Goal: Task Accomplishment & Management: Manage account settings

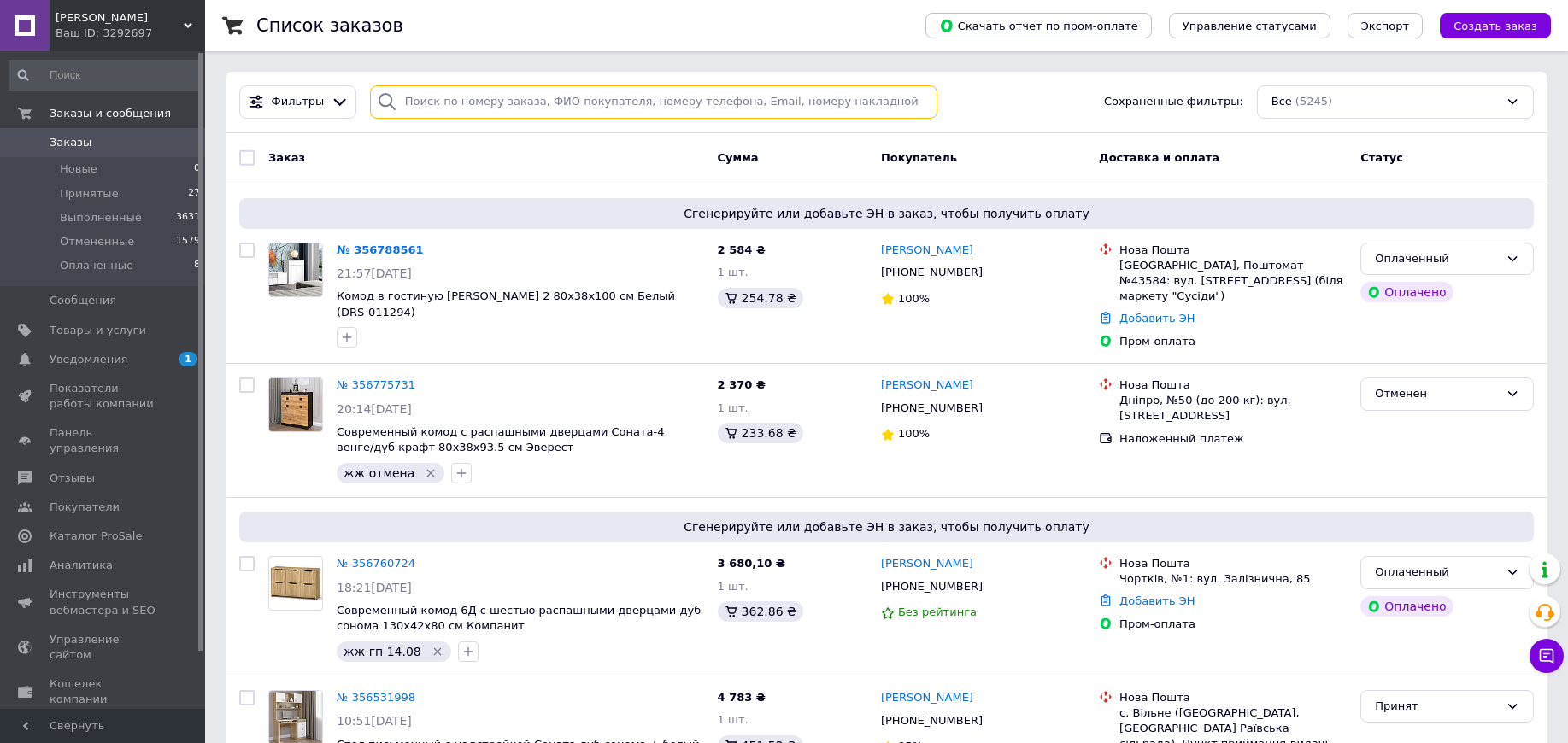
click at [480, 100] on input "search" at bounding box center [653, 102] width 567 height 33
paste input "5097"
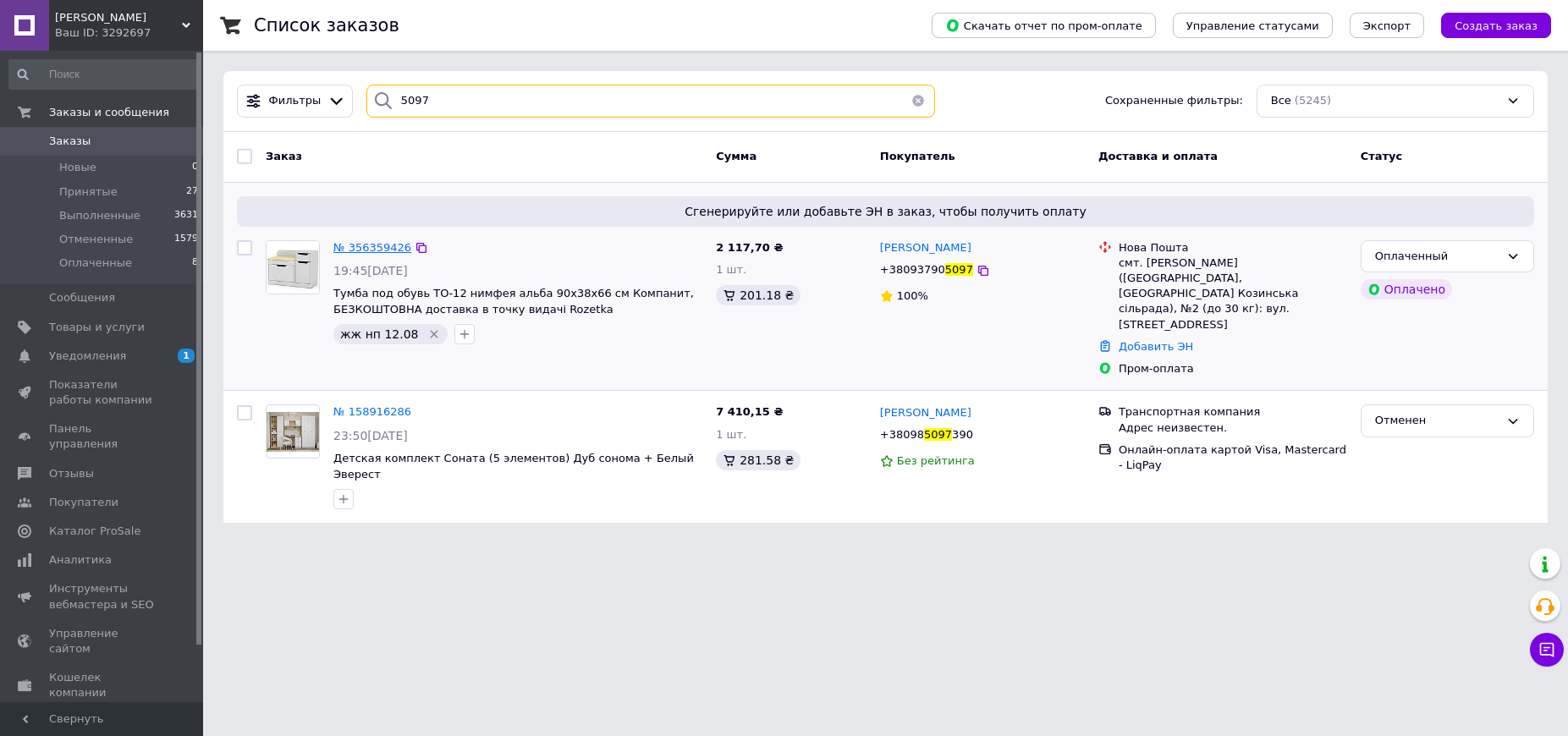
type input "5097"
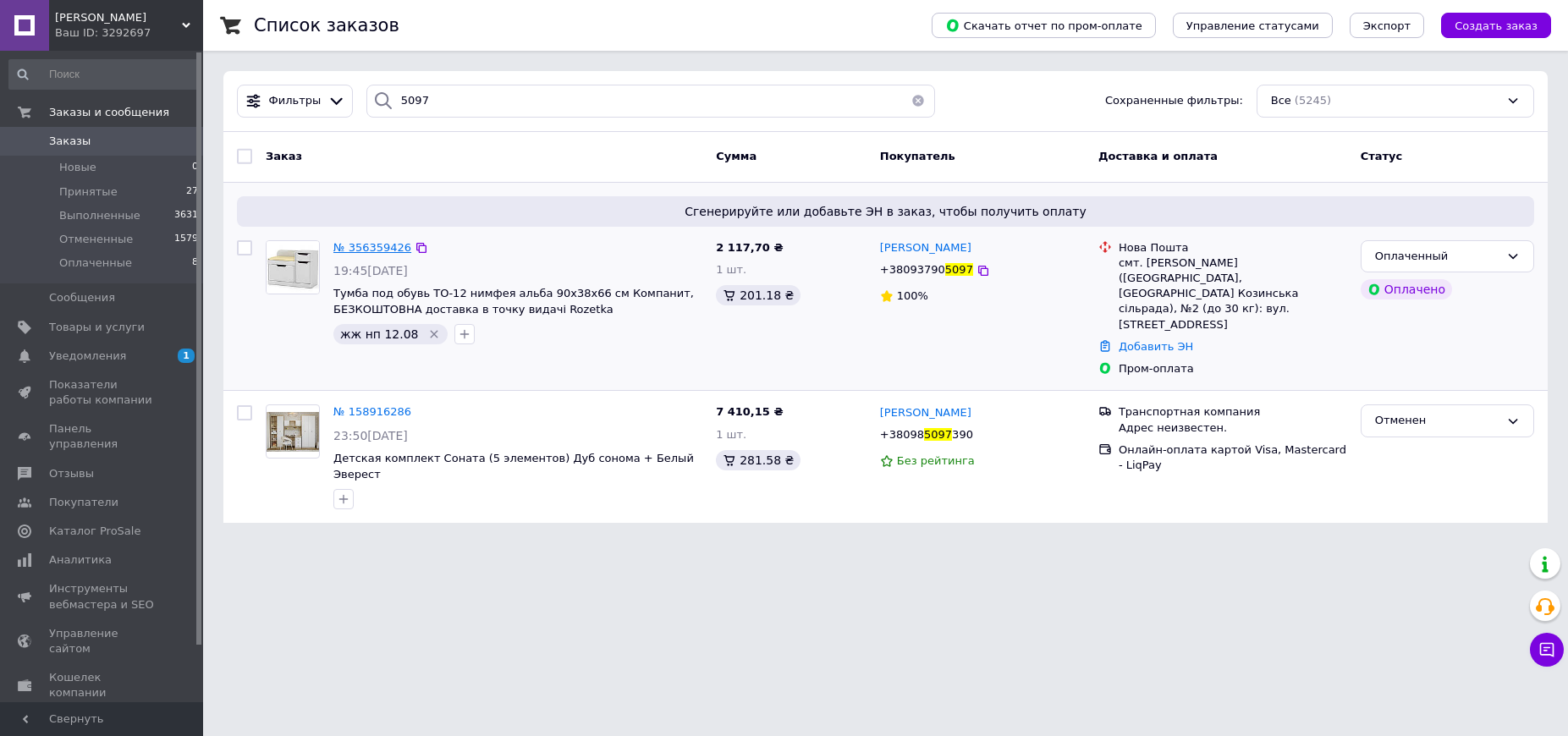
click at [375, 241] on span "№ 356359426" at bounding box center [372, 248] width 78 height 13
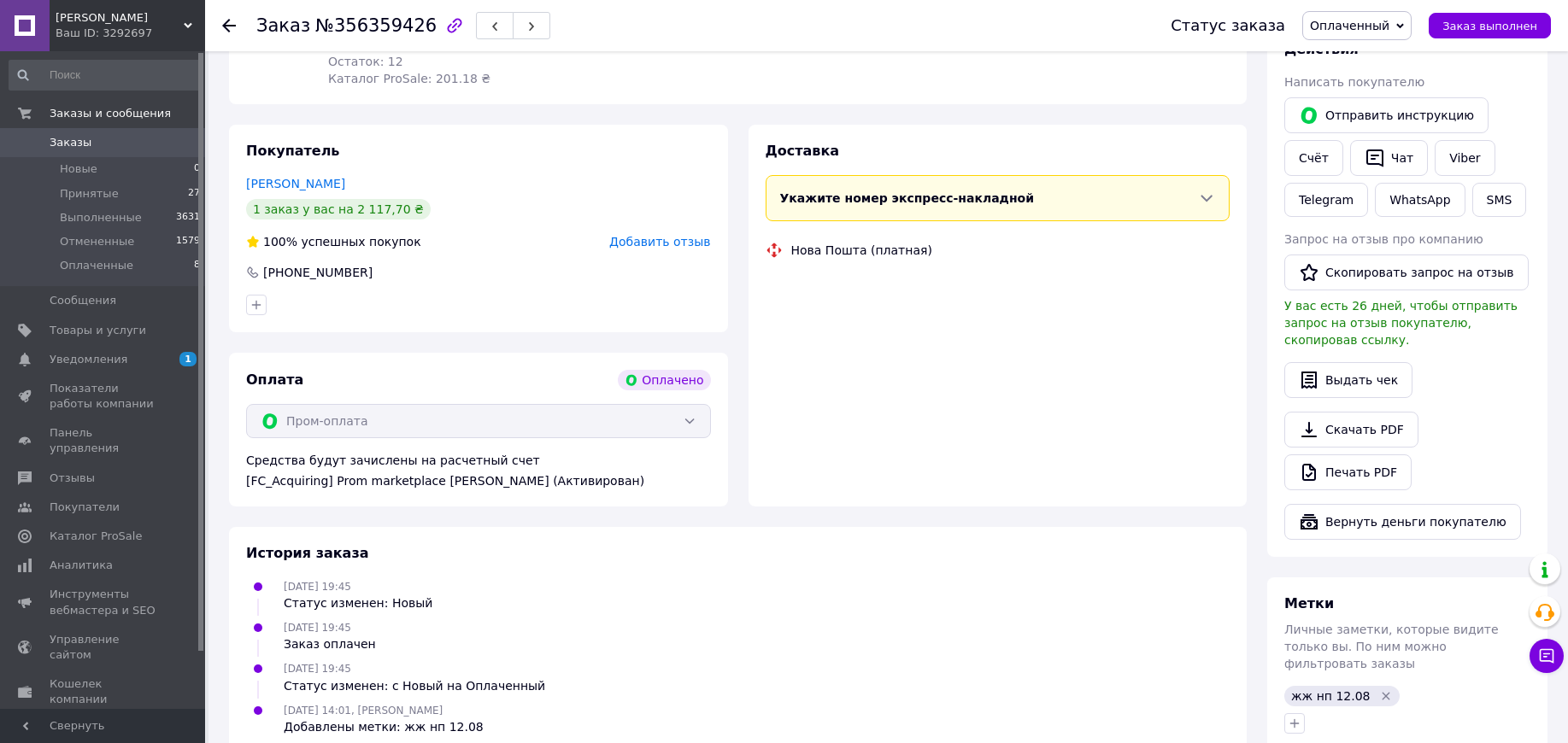
scroll to position [321, 0]
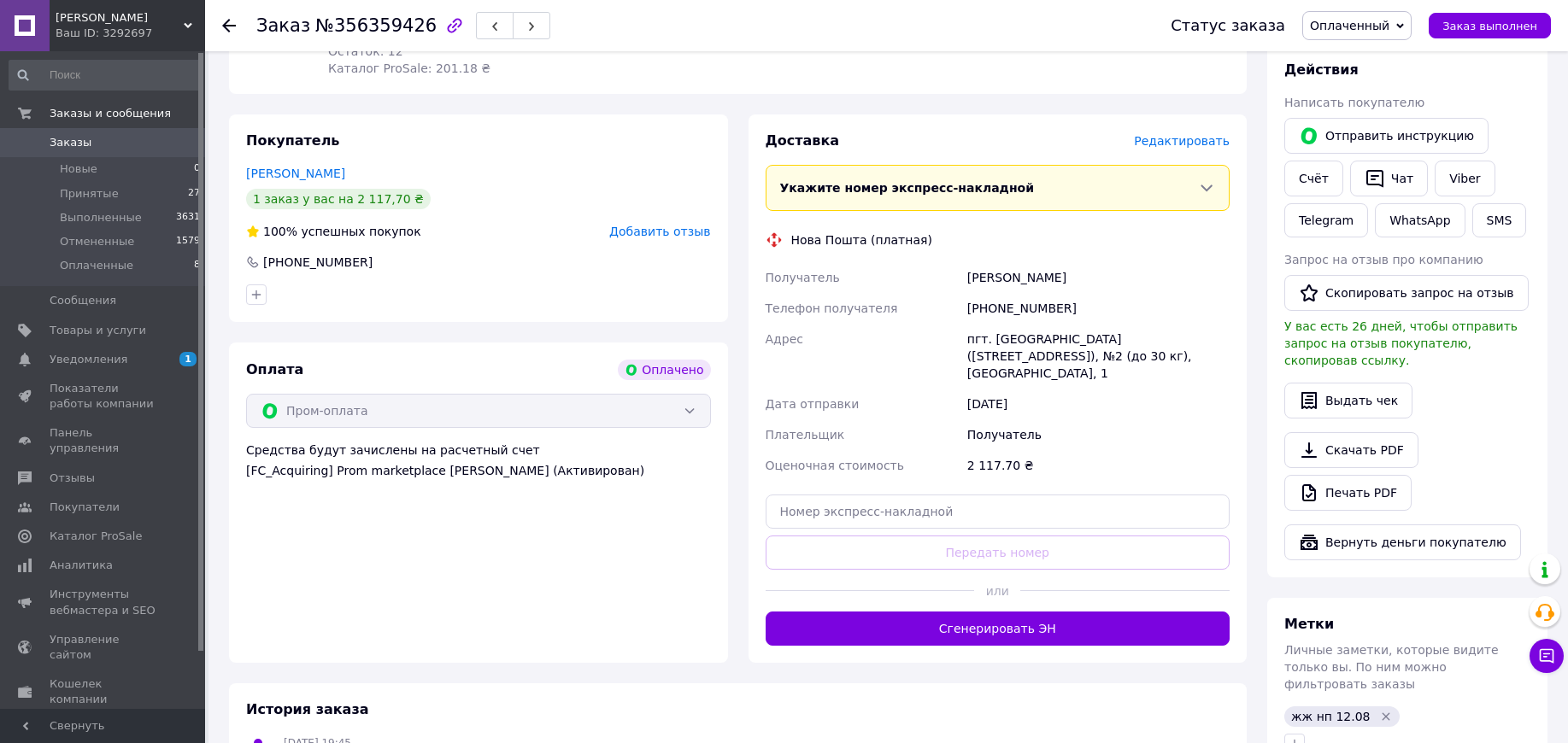
click at [985, 283] on div "Новіков Антон" at bounding box center [1099, 278] width 269 height 31
copy div "Новіков"
click at [985, 282] on div "Новіков Антон" at bounding box center [1099, 278] width 269 height 31
click at [939, 499] on input "text" at bounding box center [998, 511] width 465 height 34
paste input "59001432793884"
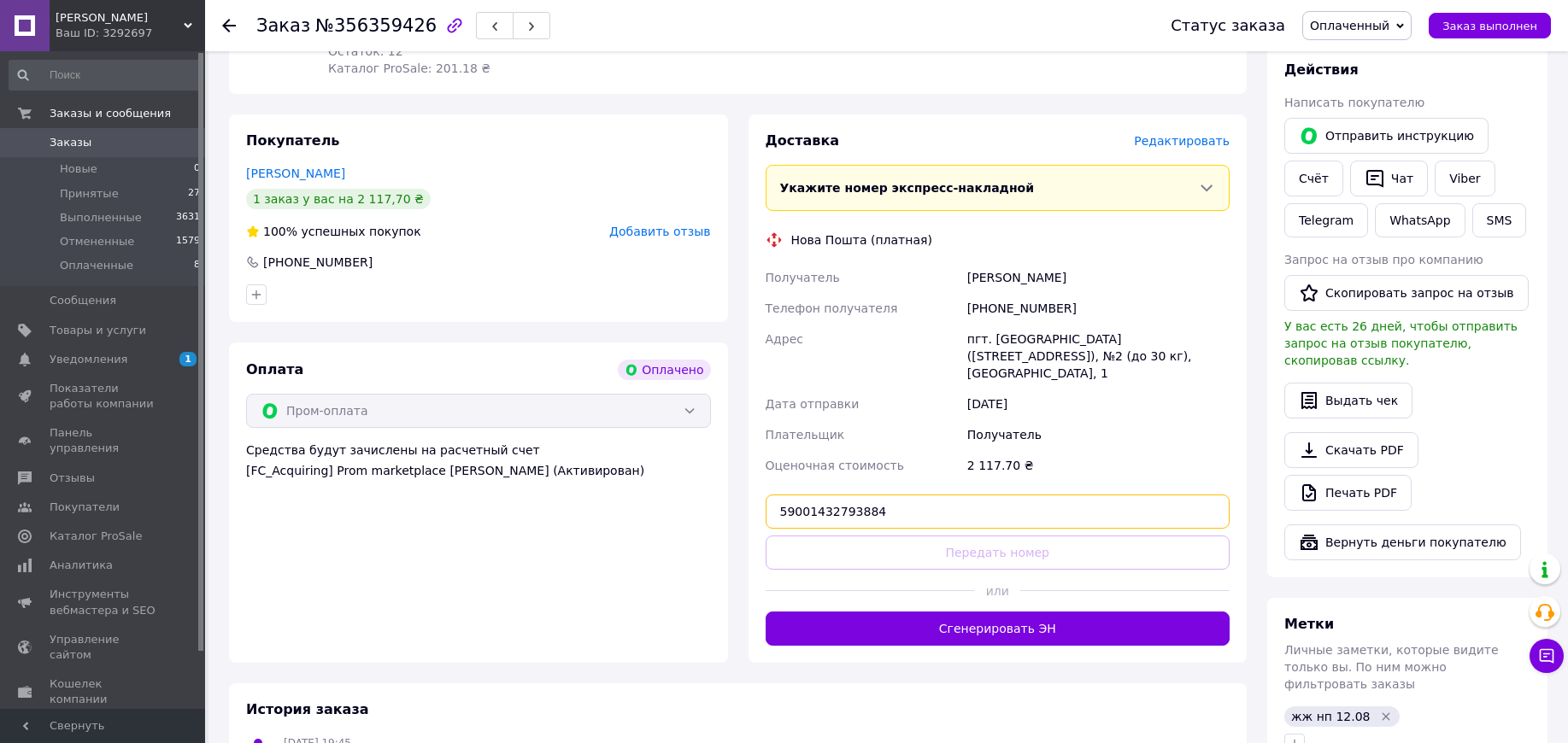
type input "59001432793884"
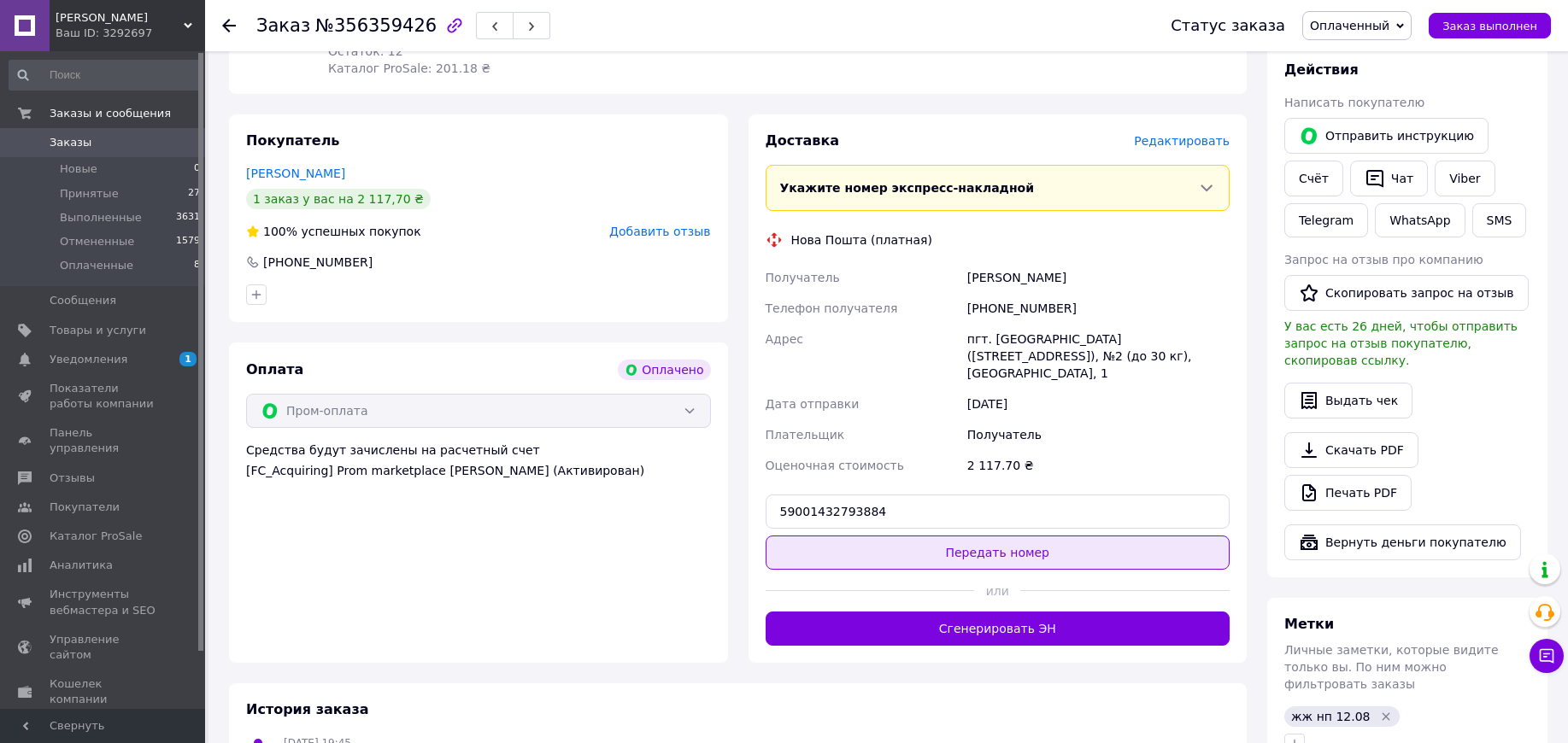
drag, startPoint x: 915, startPoint y: 529, endPoint x: 785, endPoint y: 316, distance: 249.5
click at [914, 536] on button "Передать номер" at bounding box center [998, 552] width 465 height 34
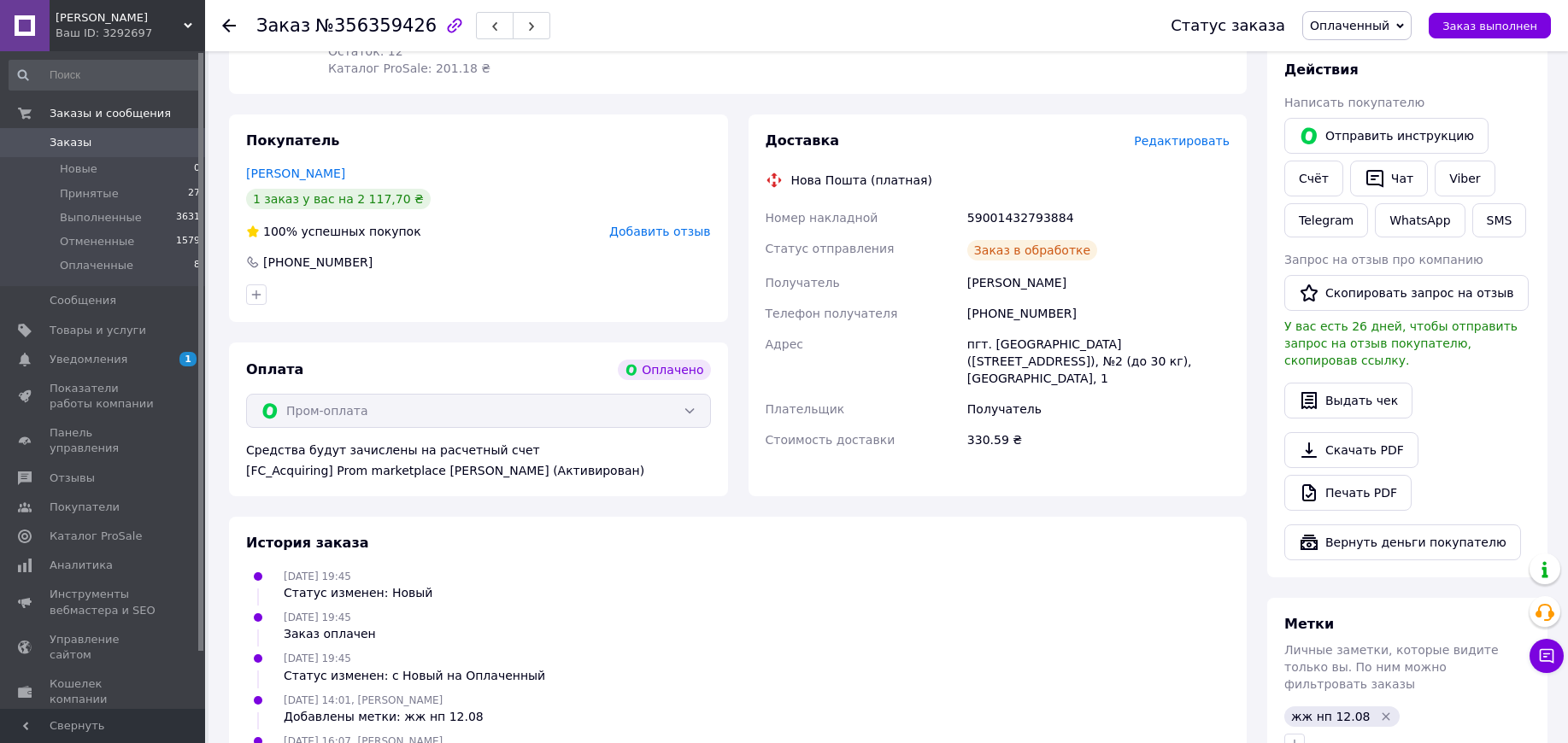
click at [224, 23] on use at bounding box center [228, 26] width 14 height 14
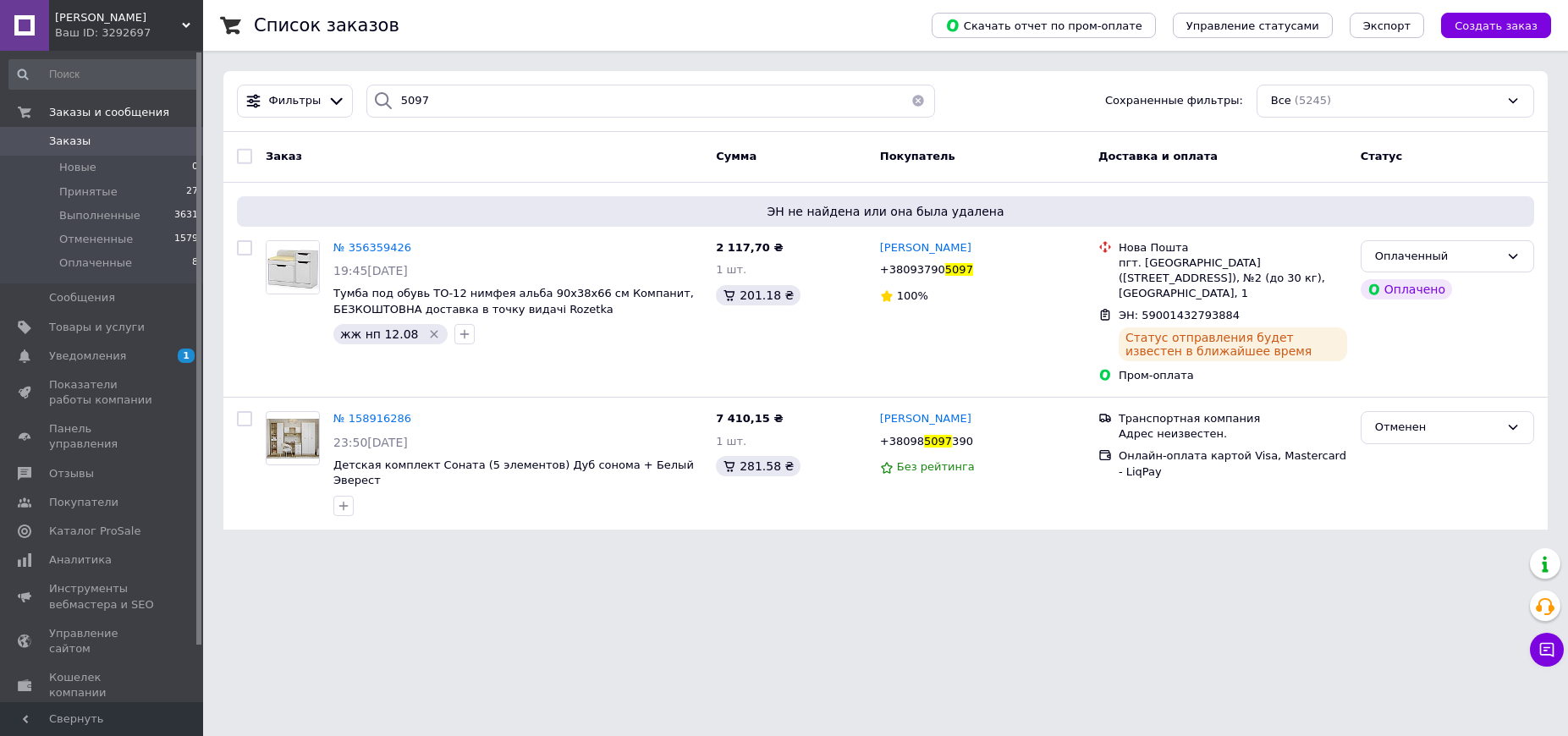
click at [911, 97] on button "button" at bounding box center [917, 101] width 34 height 33
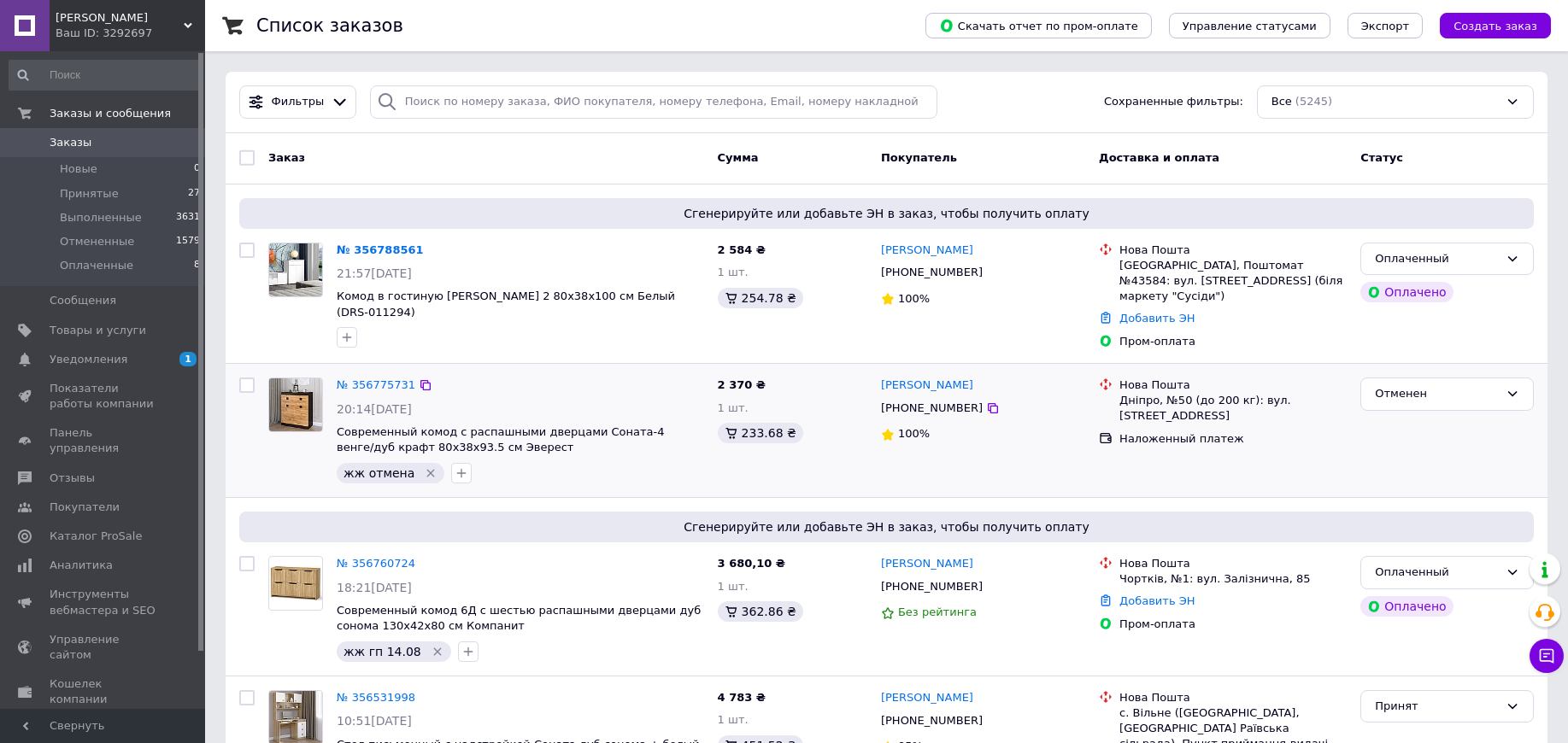
click at [424, 466] on icon "Удалить метку" at bounding box center [431, 473] width 14 height 14
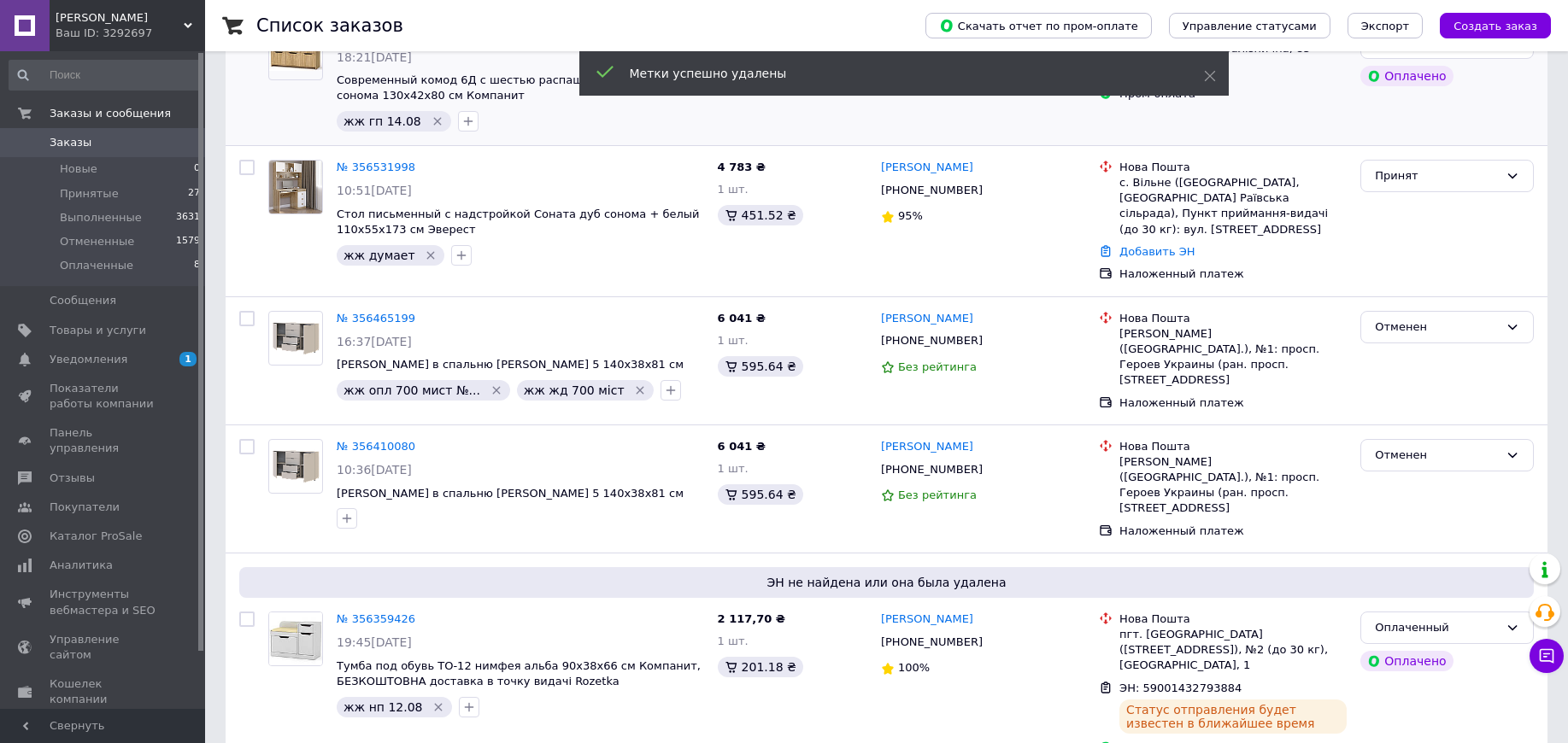
scroll to position [534, 0]
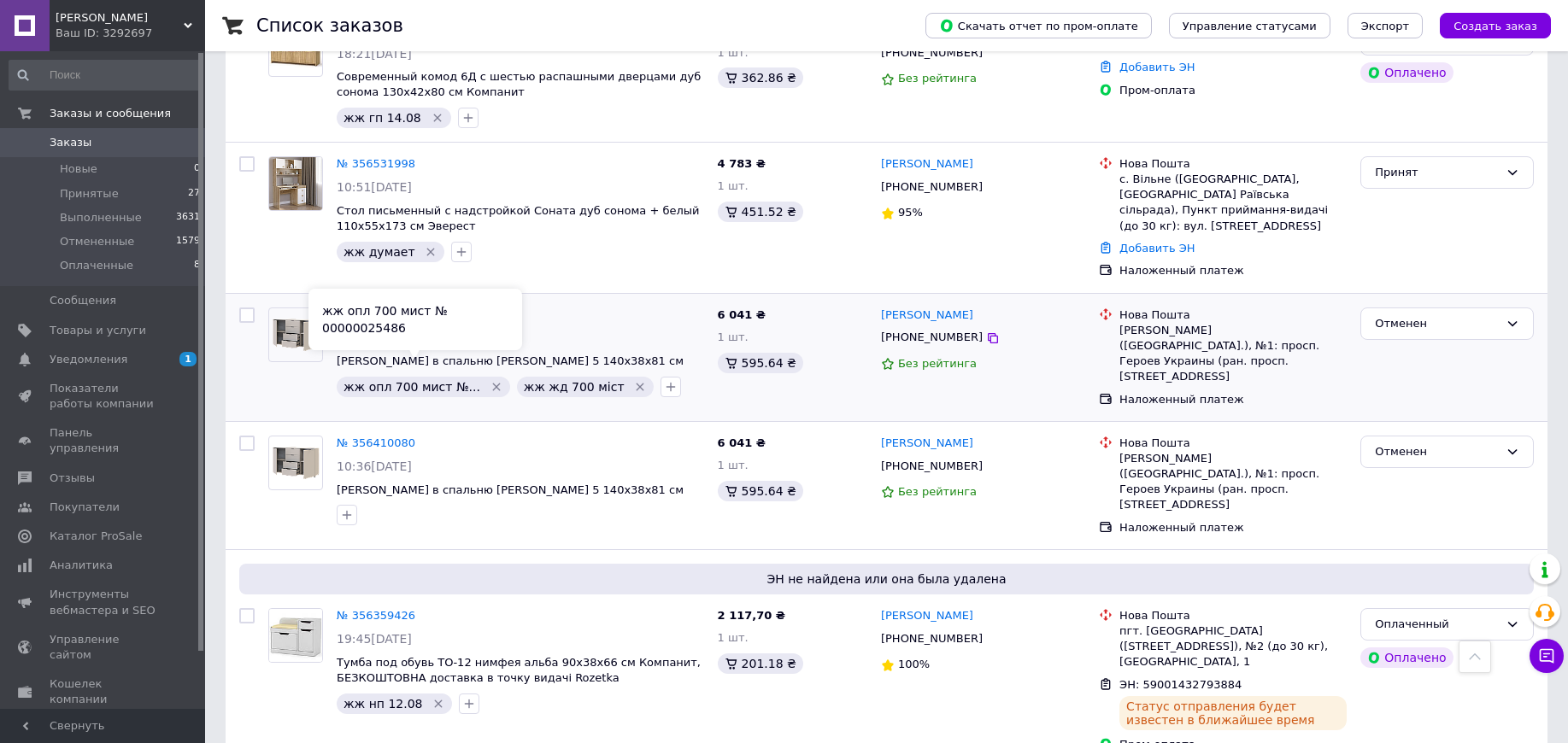
click at [489, 380] on icon "Удалить метку" at bounding box center [496, 387] width 14 height 14
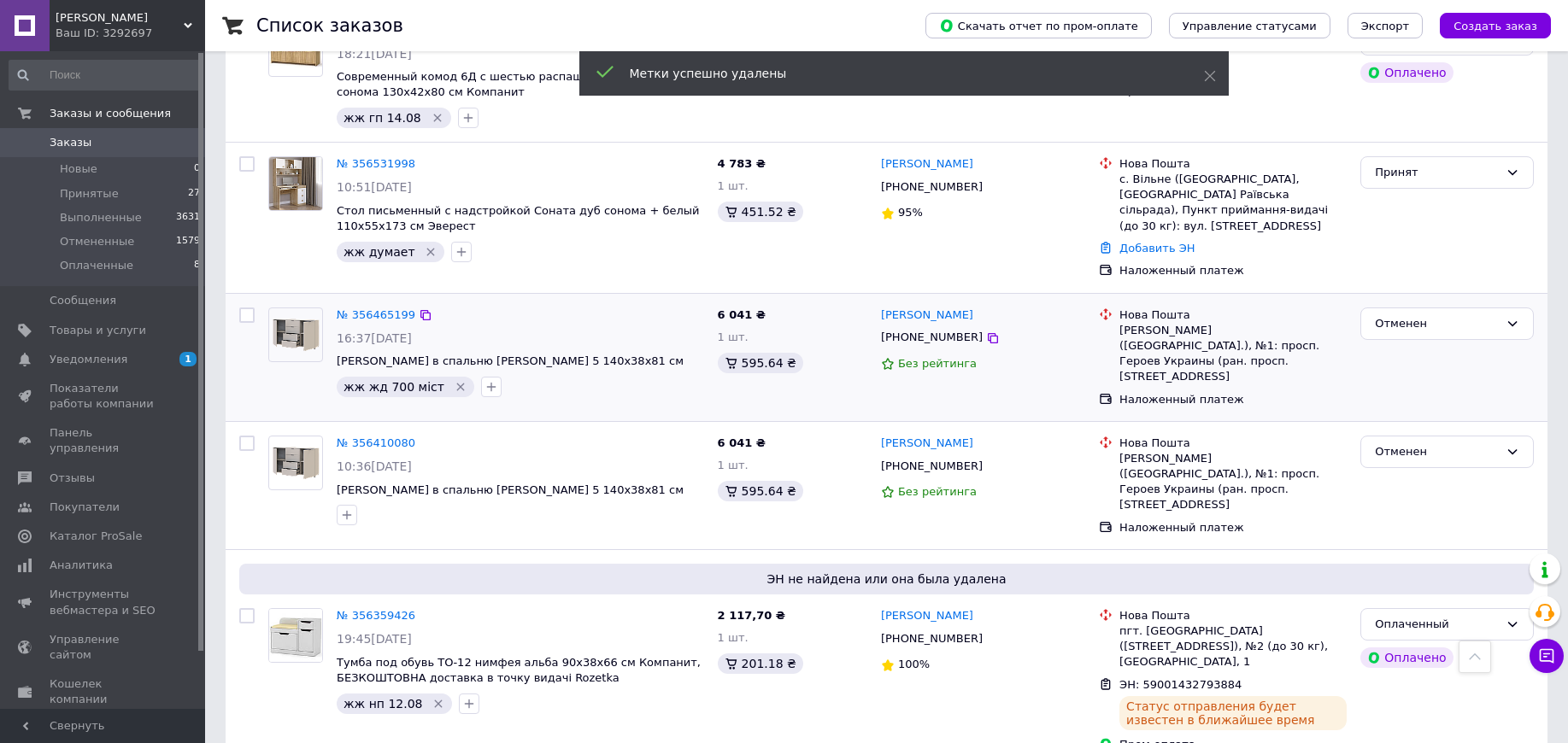
click at [456, 384] on icon "Удалить метку" at bounding box center [460, 388] width 7 height 7
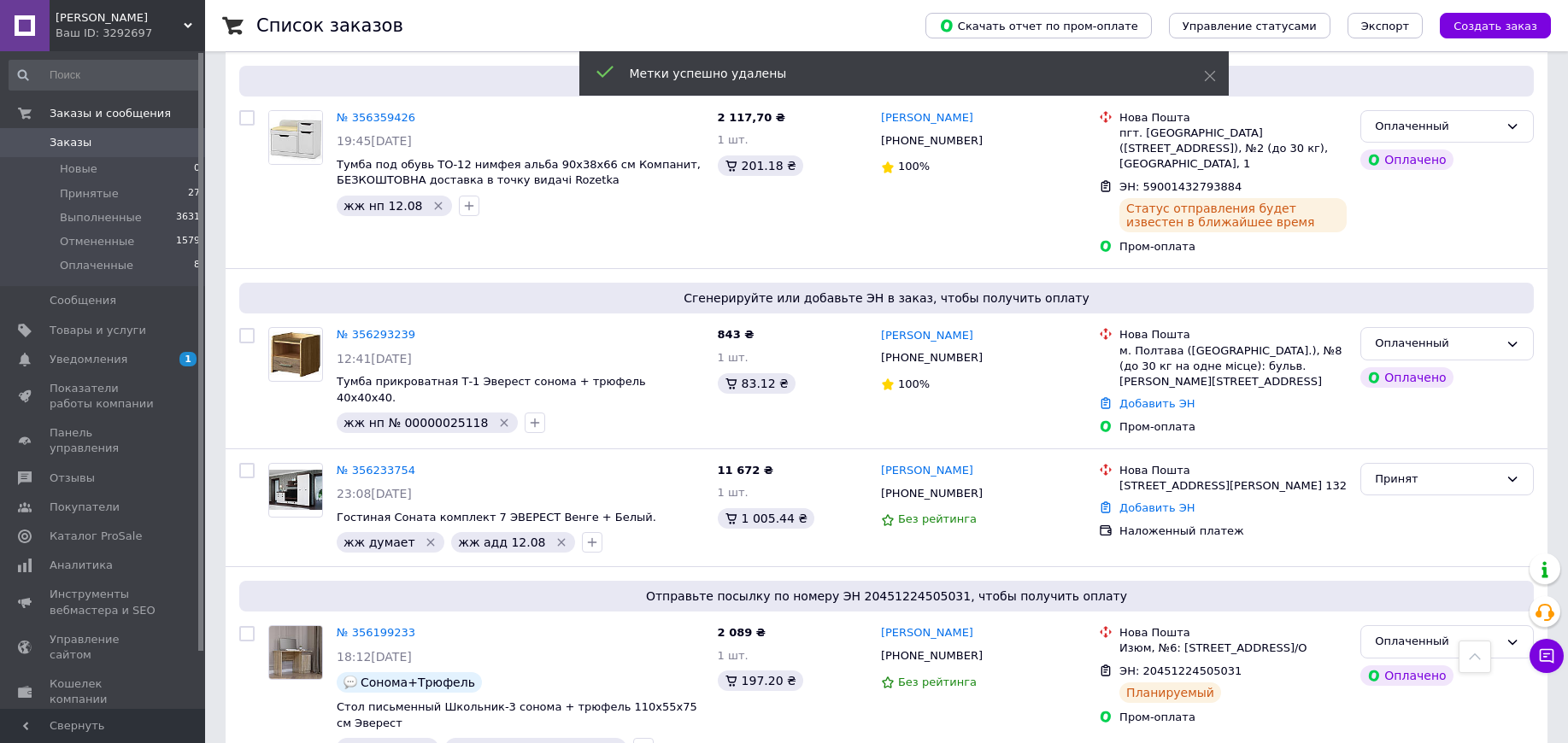
scroll to position [1068, 0]
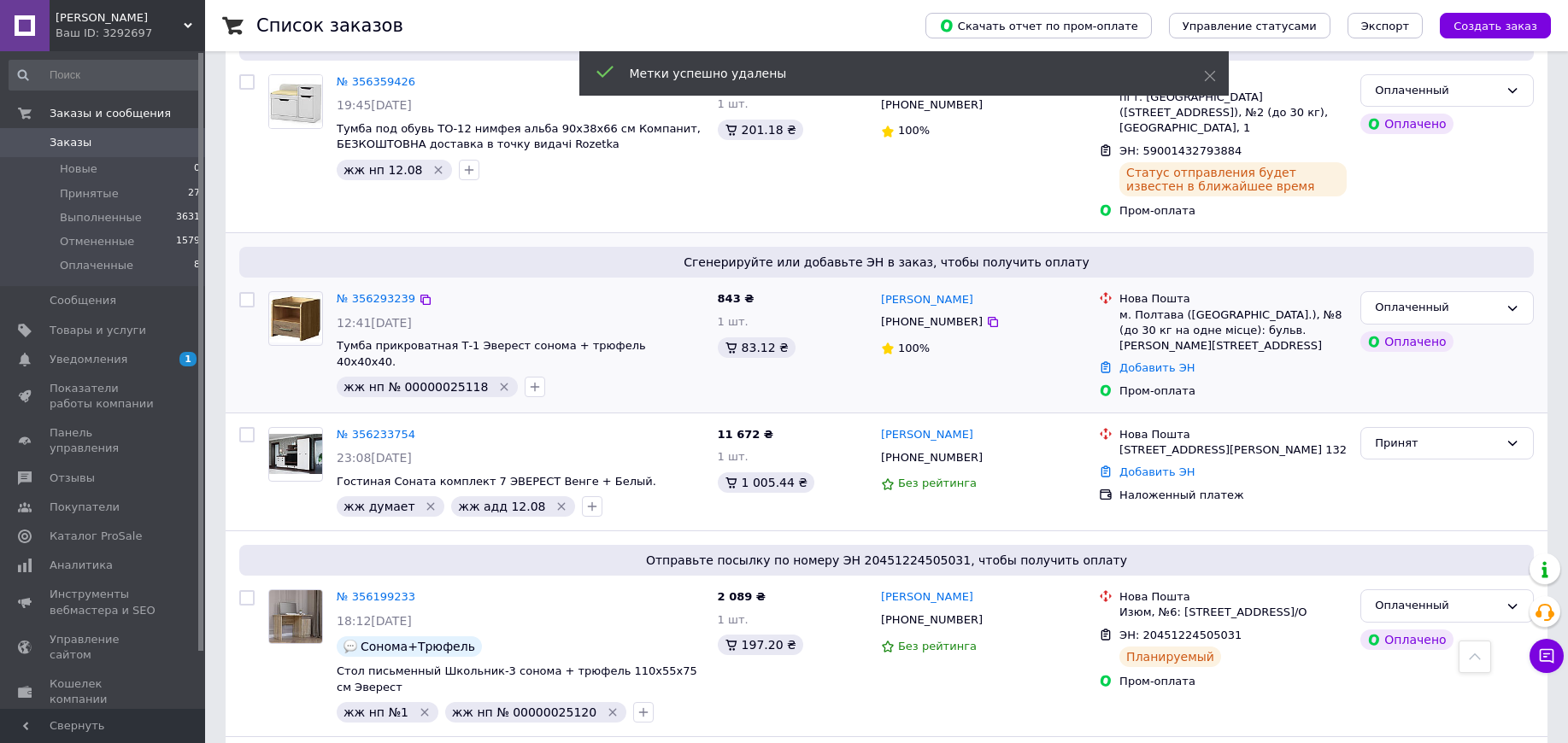
click at [418, 380] on span "жж нп № 00000025118" at bounding box center [416, 387] width 145 height 14
copy span "00000025118"
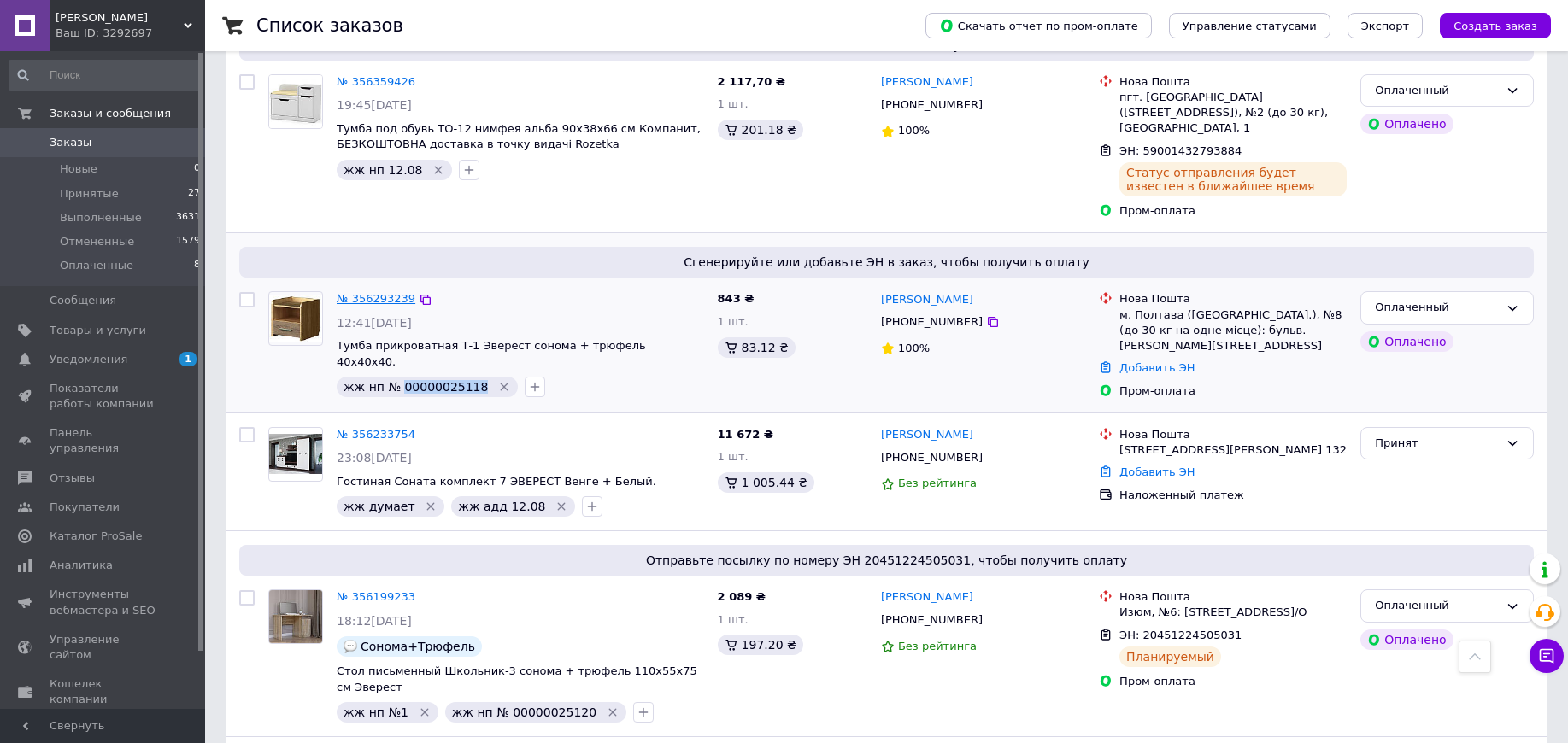
click at [367, 292] on link "№ 356293239" at bounding box center [376, 299] width 79 height 13
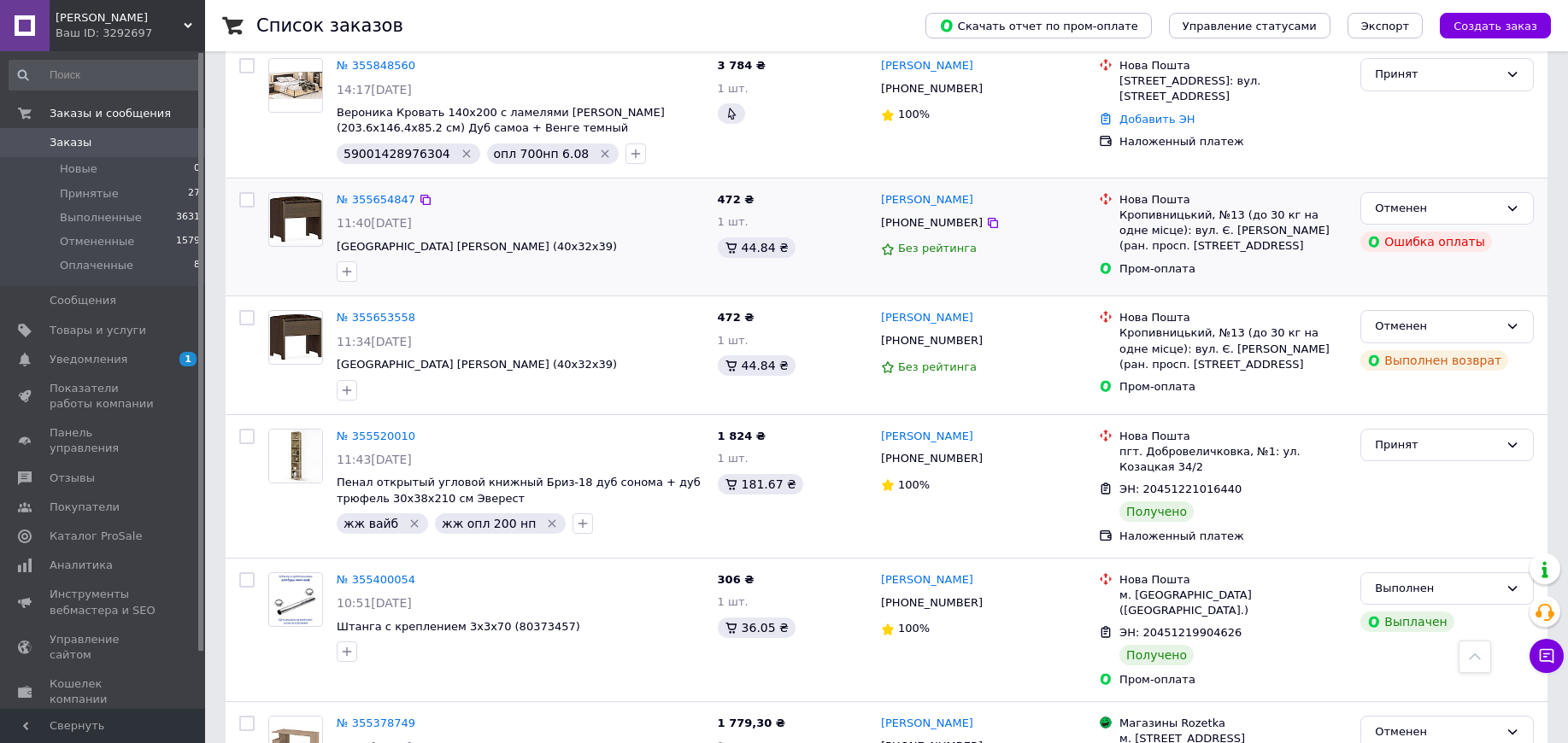
scroll to position [2136, 0]
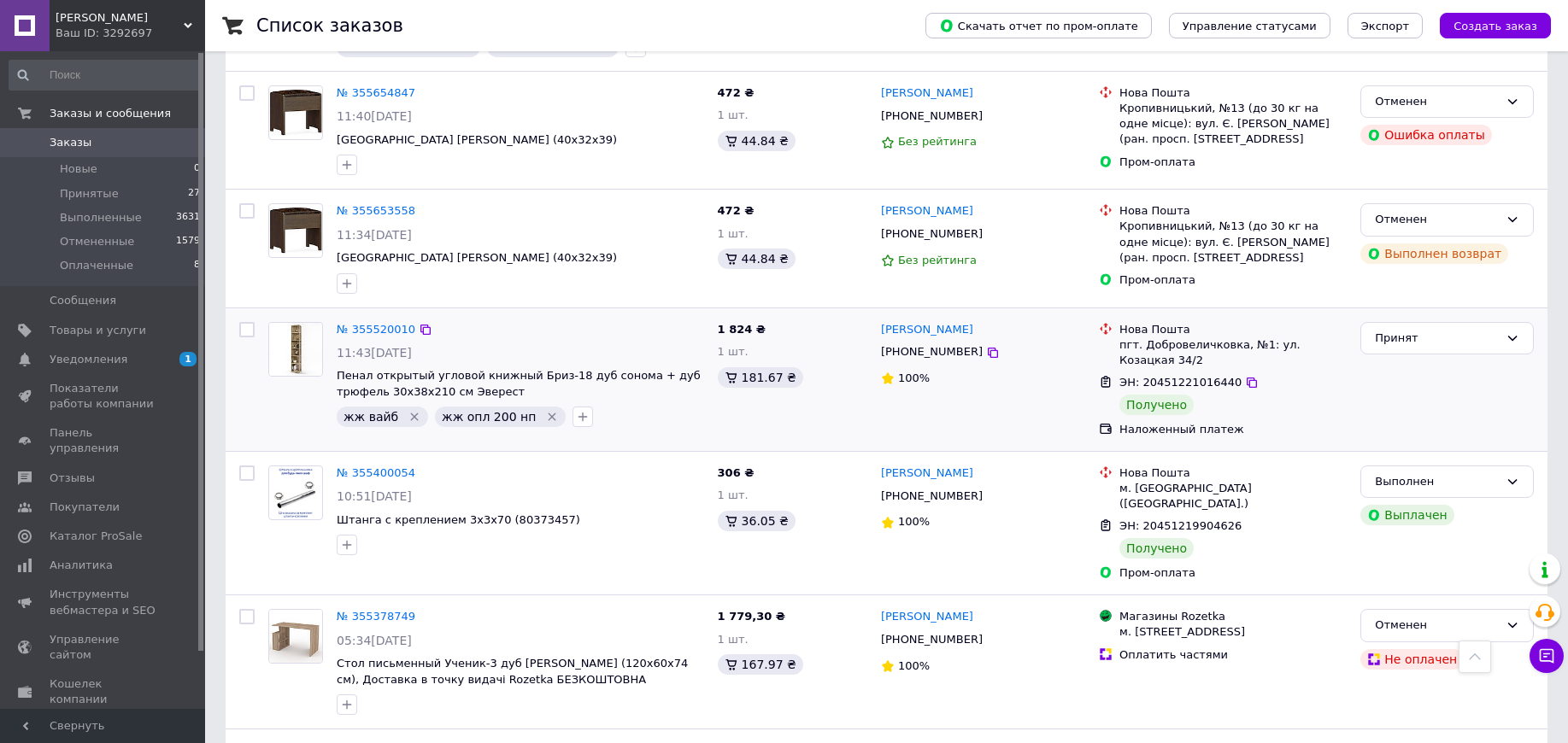
click at [569, 403] on div at bounding box center [583, 417] width 27 height 27
click at [573, 407] on button "button" at bounding box center [583, 417] width 20 height 20
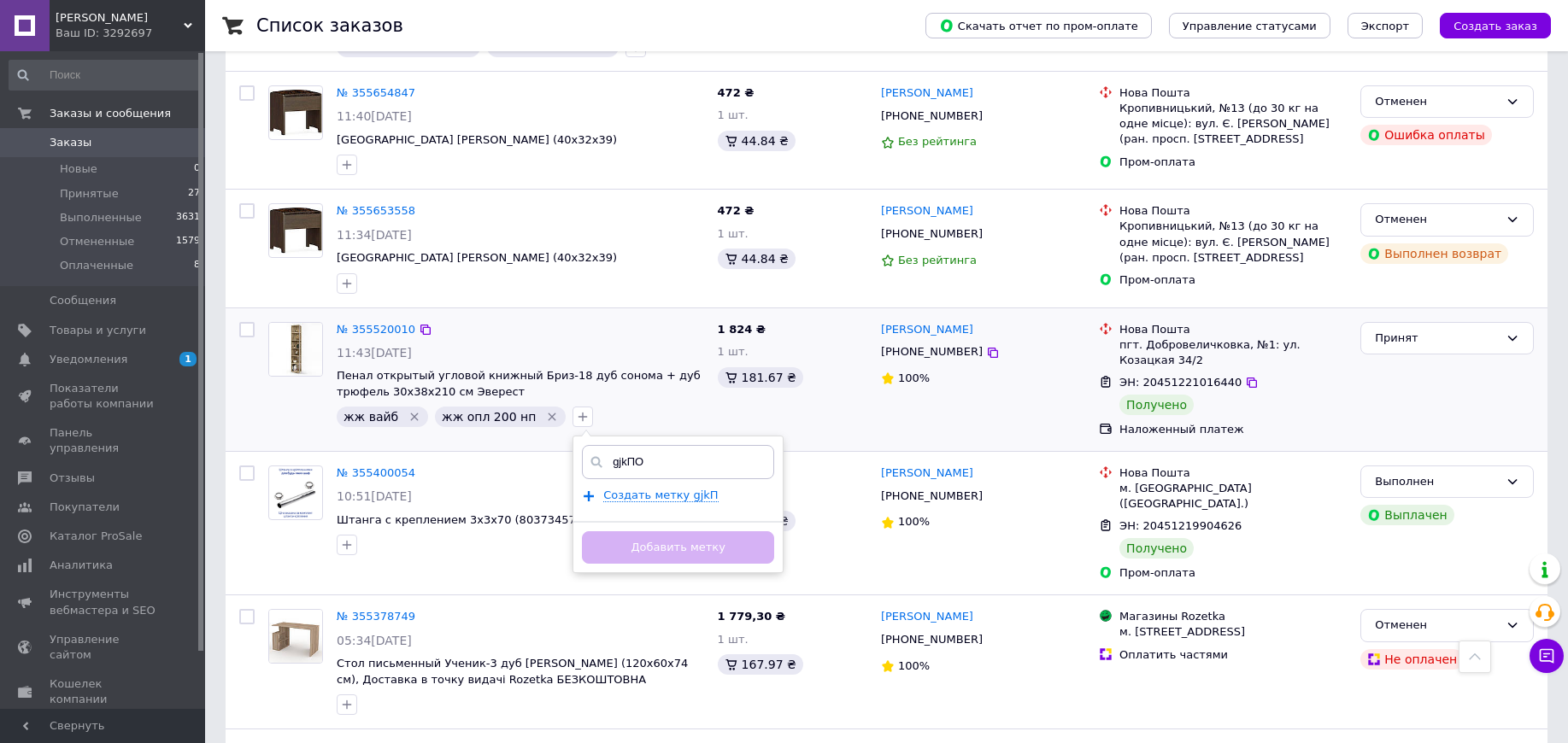
type input "gjkПОЛ"
drag, startPoint x: 588, startPoint y: 424, endPoint x: 532, endPoint y: 413, distance: 57.1
click at [532, 413] on div "№ 355520010 11:43, 03.08.2025 Пенал открытый угловой книжный Бриз-18 дуб сонома…" at bounding box center [886, 380] width 1322 height 143
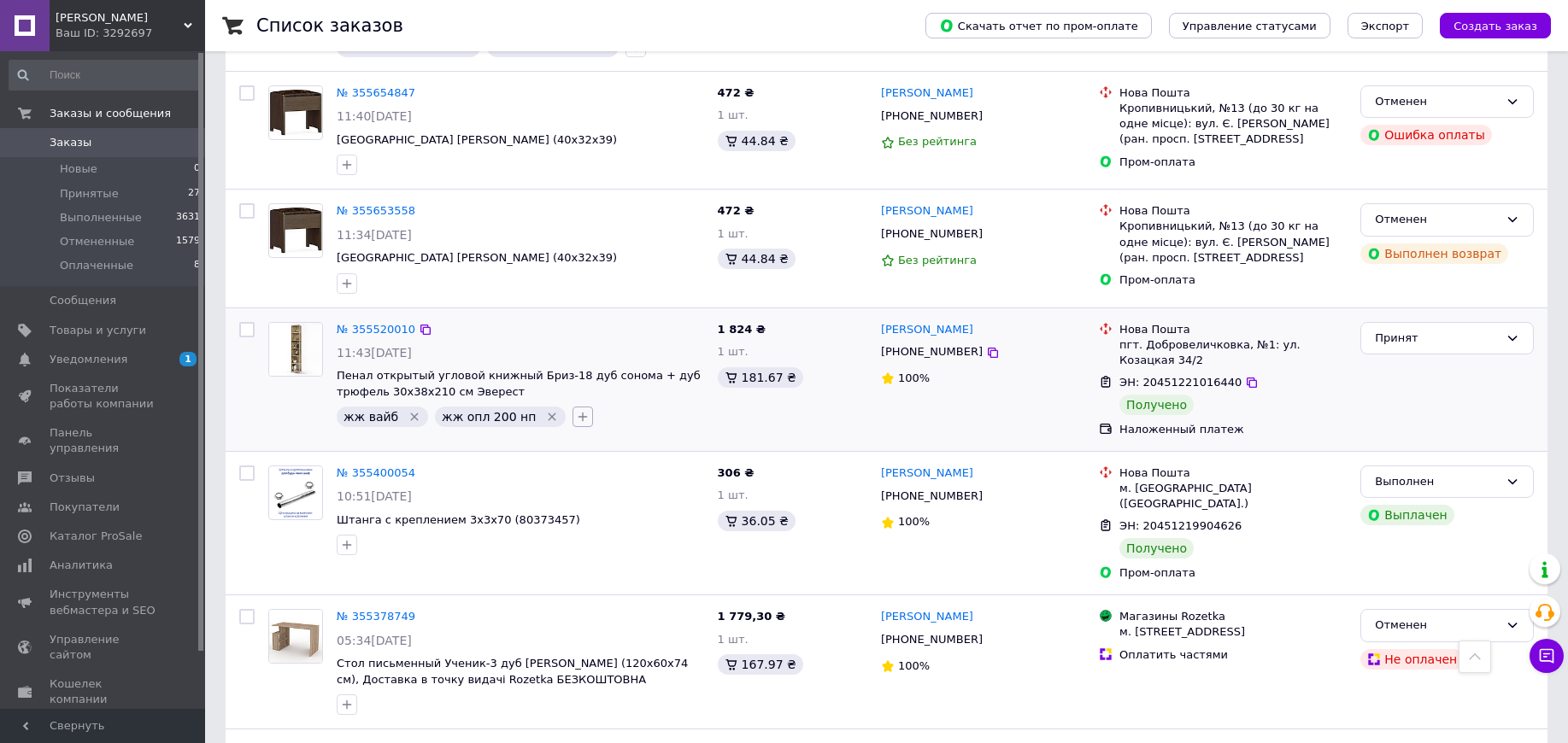
click at [576, 410] on icon "button" at bounding box center [583, 417] width 14 height 14
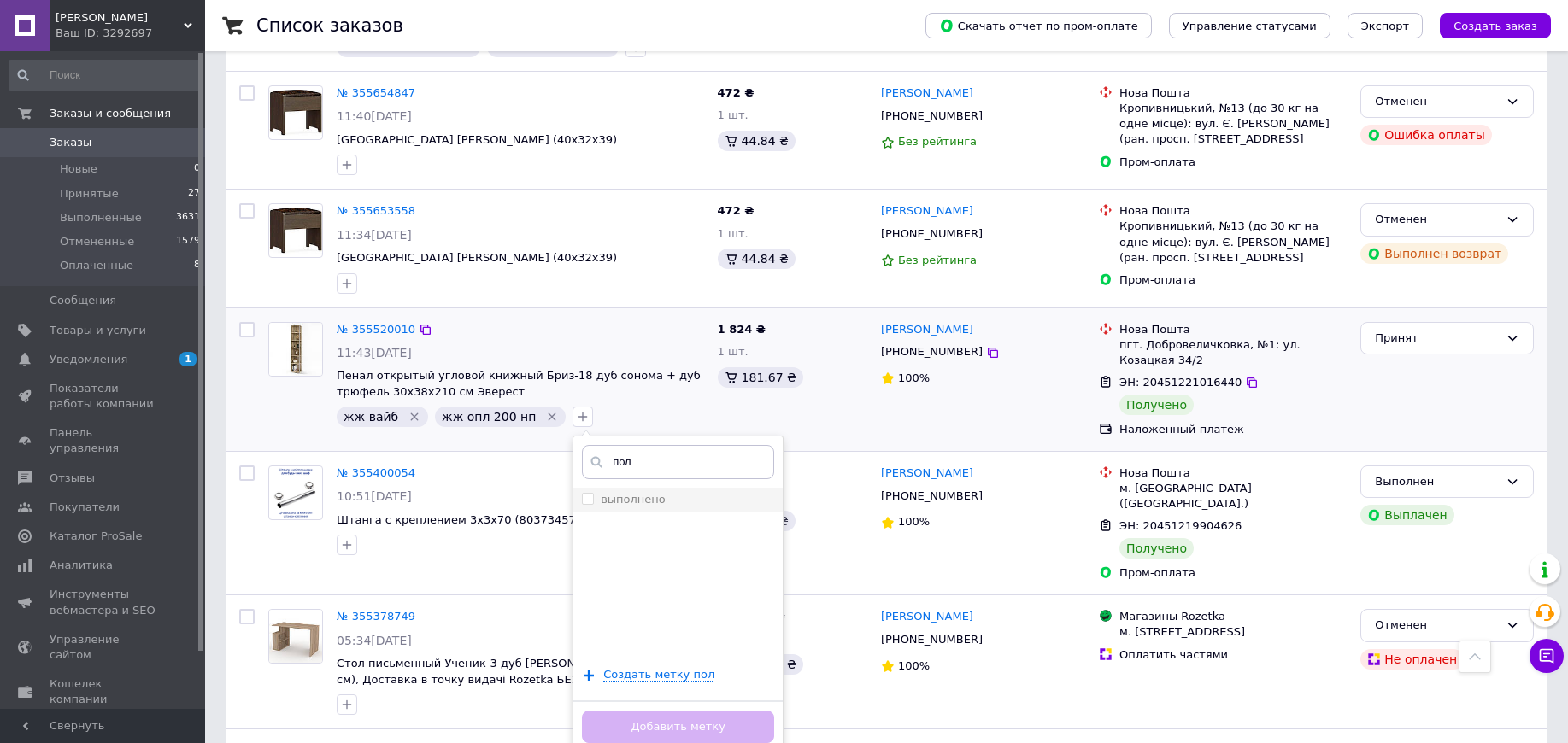
type input "пол"
click at [631, 493] on label "выполнено" at bounding box center [633, 499] width 65 height 13
checkbox input "true"
click at [638, 710] on button "Добавить метку" at bounding box center [678, 727] width 192 height 33
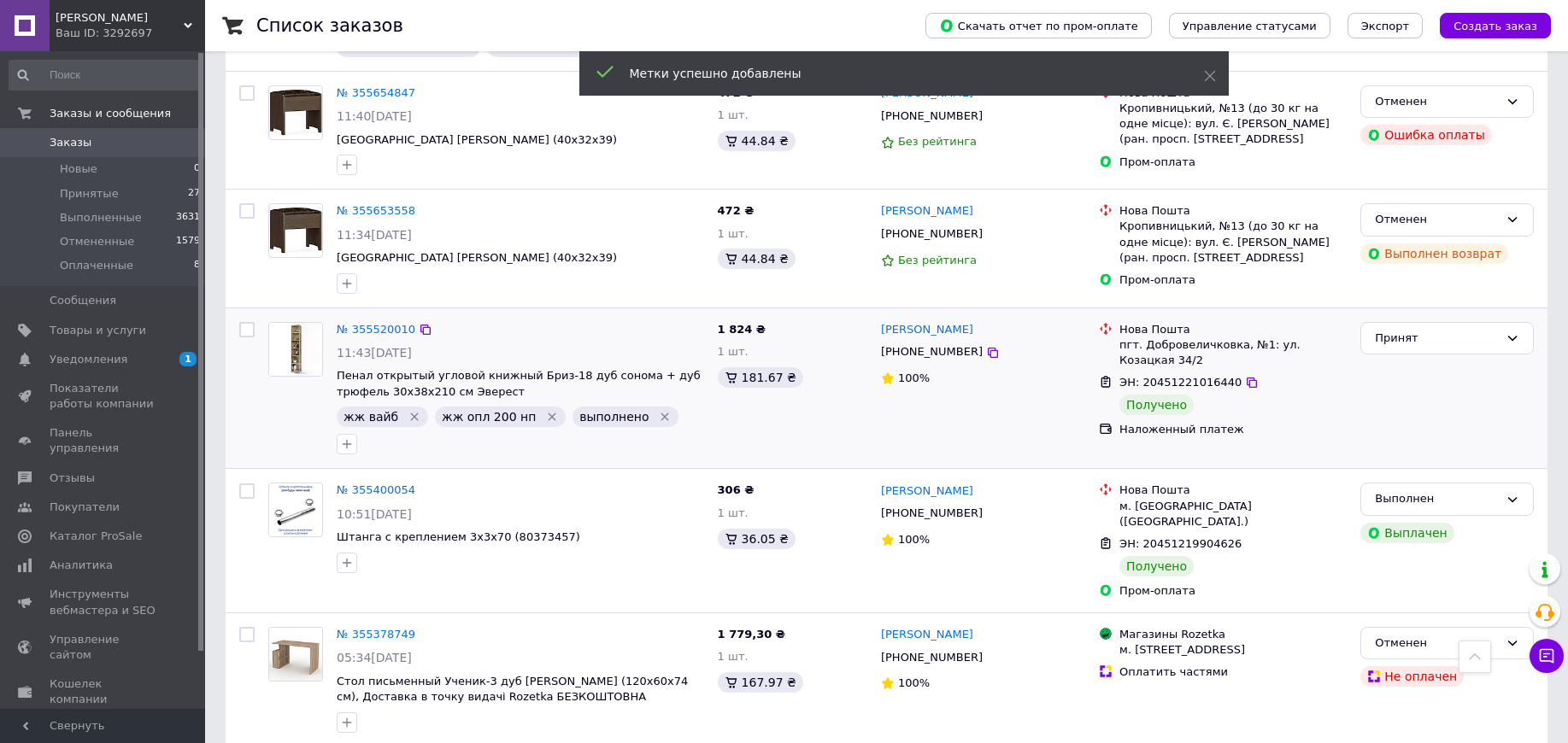
click at [545, 410] on icon "Удалить метку" at bounding box center [552, 417] width 14 height 14
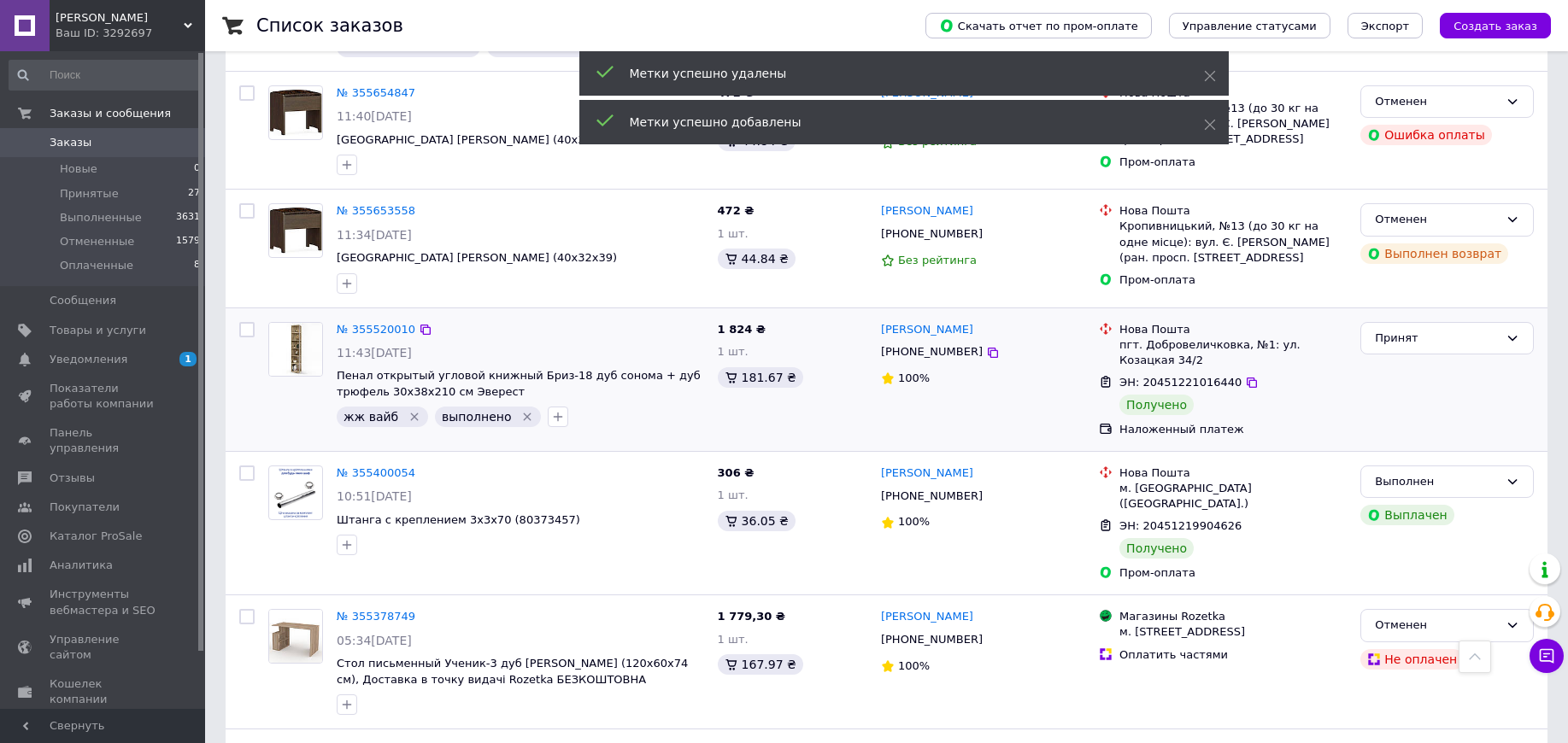
click at [408, 410] on icon "Удалить метку" at bounding box center [414, 417] width 14 height 14
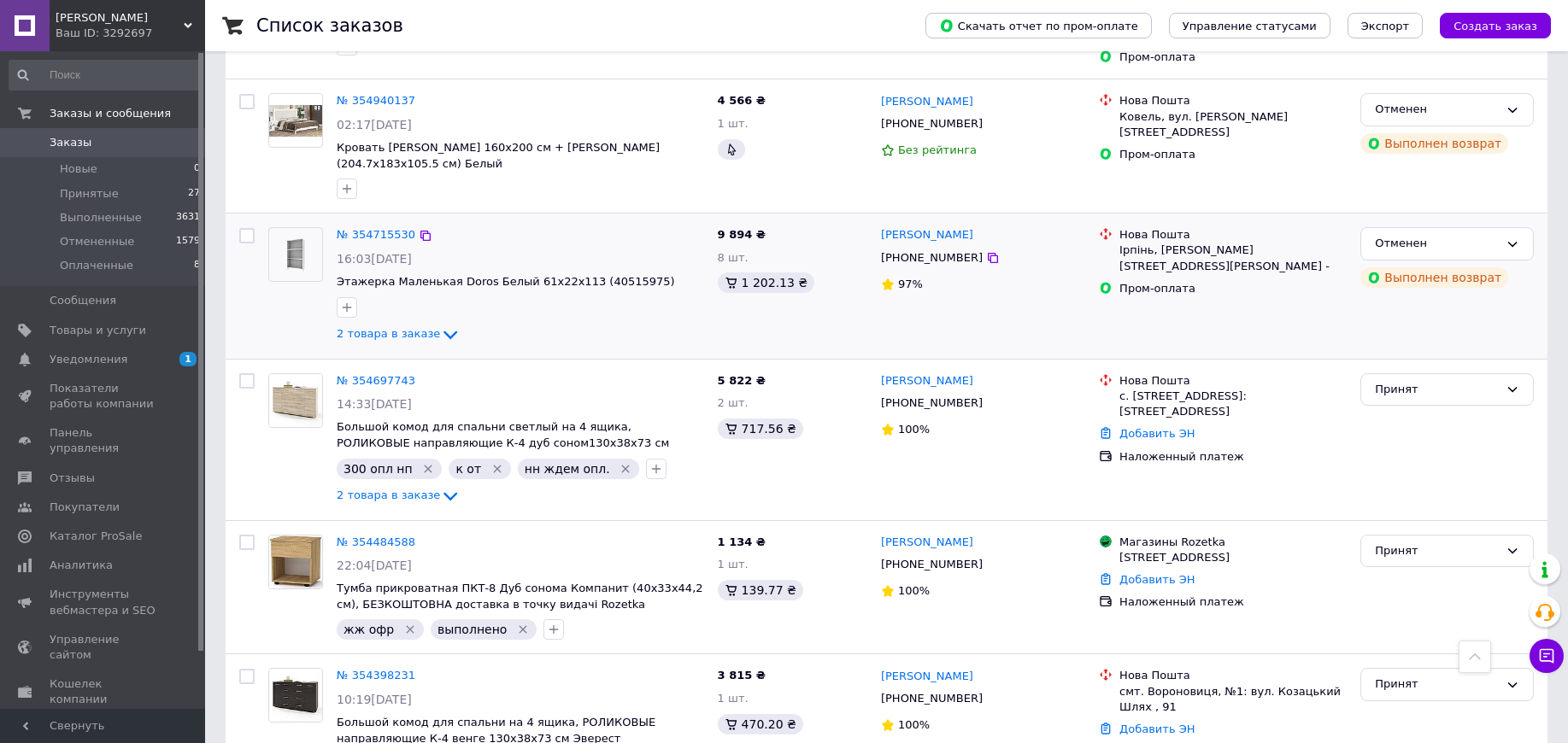
scroll to position [3417, 0]
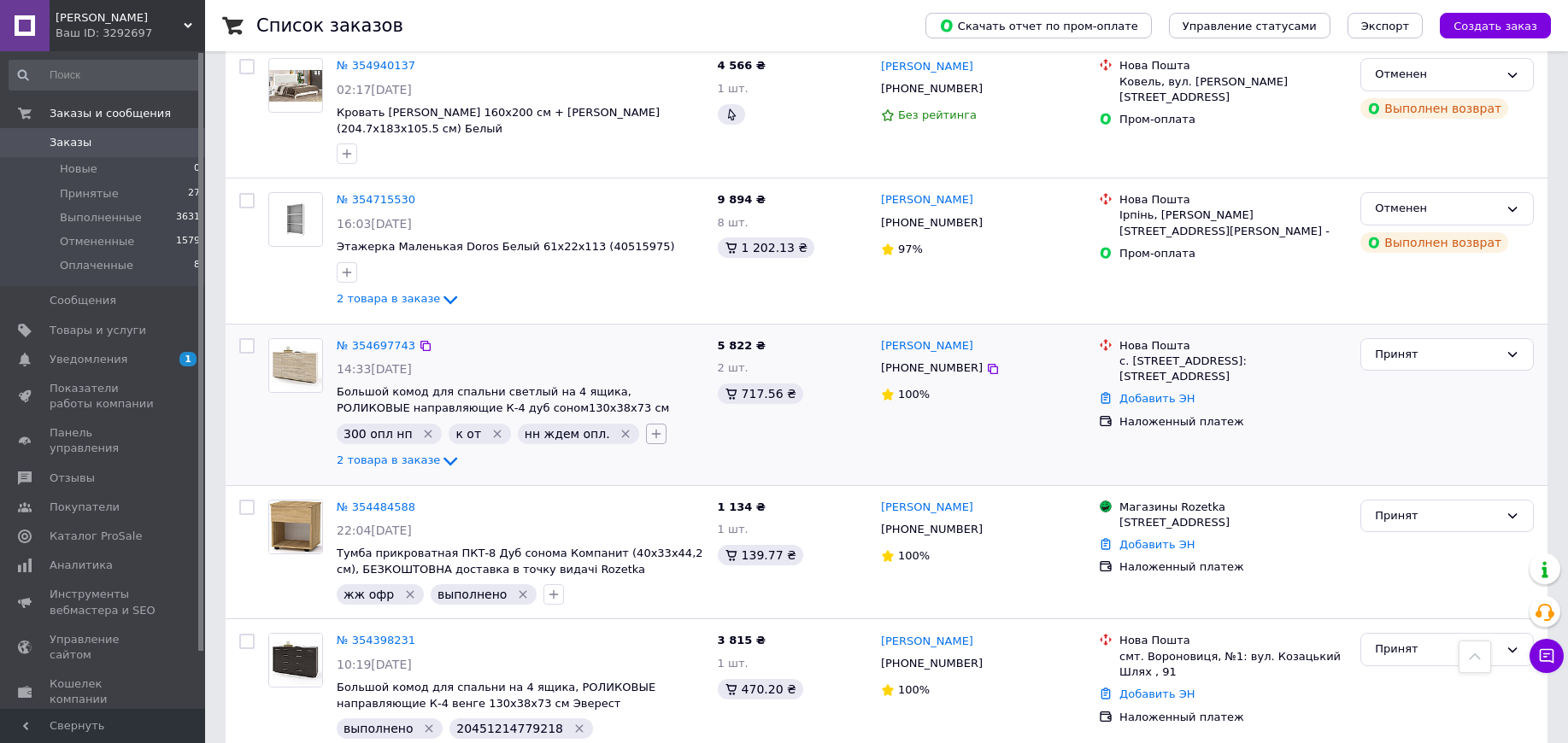
click at [650, 427] on icon "button" at bounding box center [656, 433] width 14 height 14
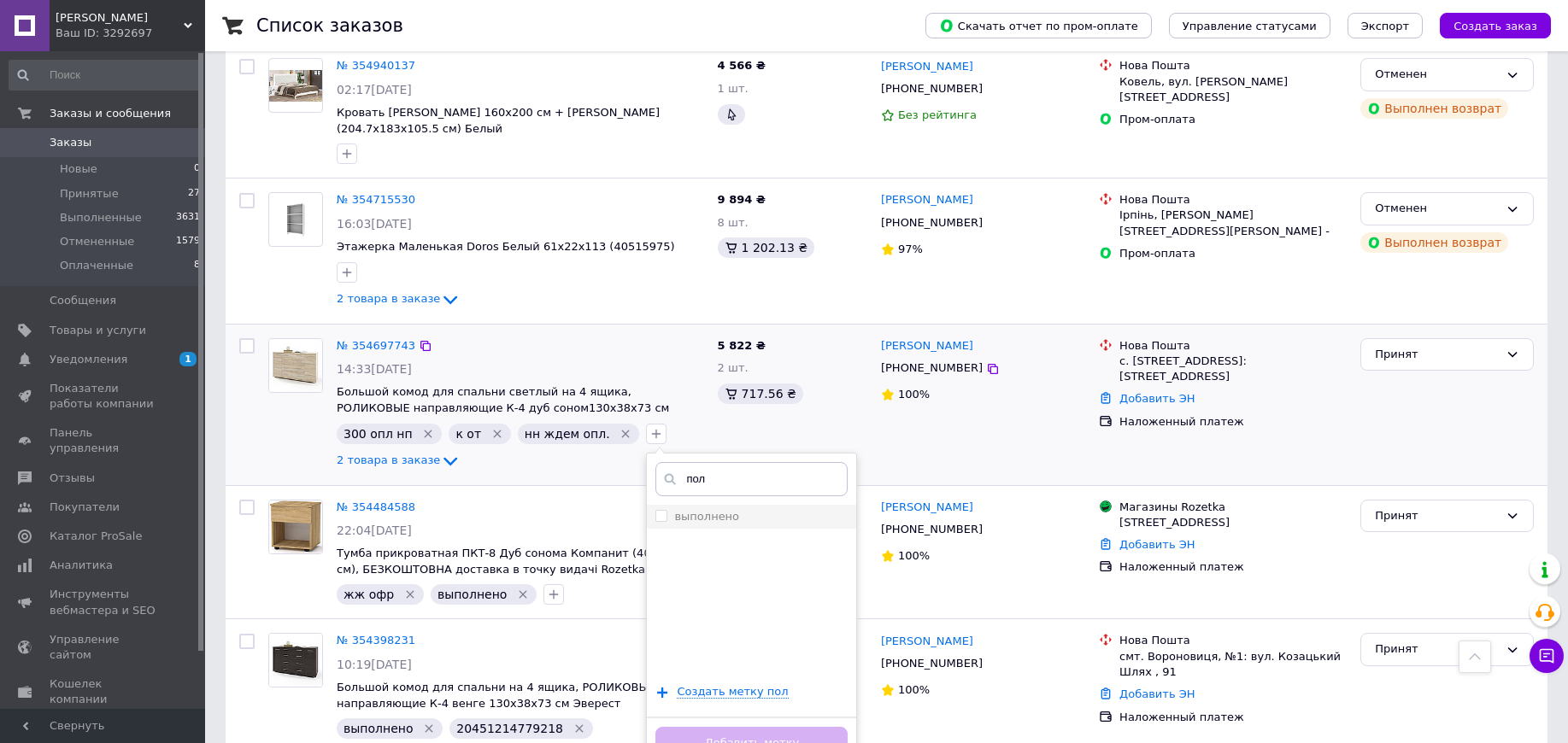
type input "пол"
drag, startPoint x: 661, startPoint y: 422, endPoint x: 696, endPoint y: 486, distance: 72.9
click at [661, 505] on li "выполнено" at bounding box center [751, 517] width 209 height 24
checkbox input "true"
click at [740, 710] on button "Добавить метку" at bounding box center [751, 744] width 192 height 33
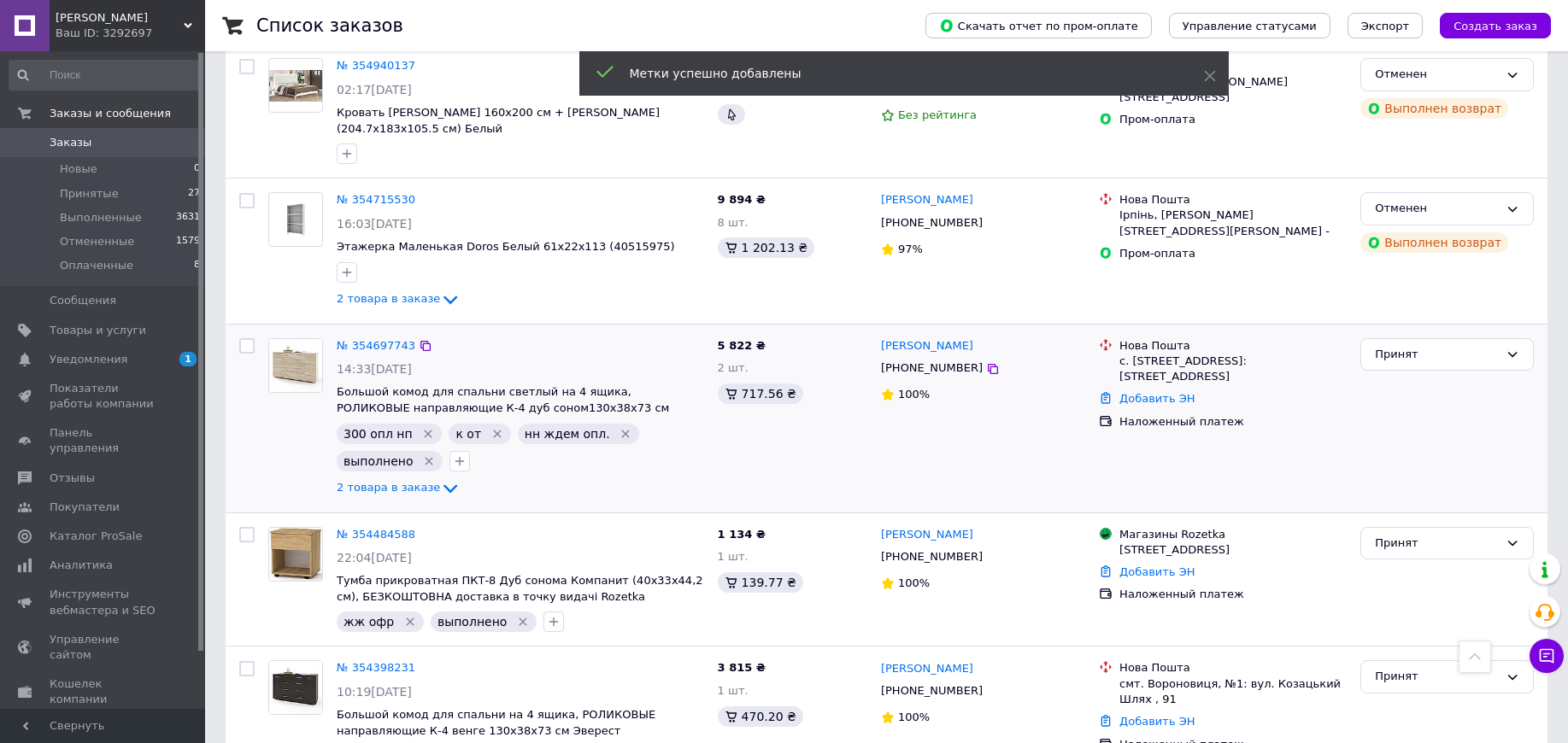
click at [400, 454] on span "выполнено" at bounding box center [378, 461] width 70 height 14
click at [619, 427] on icon "Удалить метку" at bounding box center [625, 433] width 14 height 14
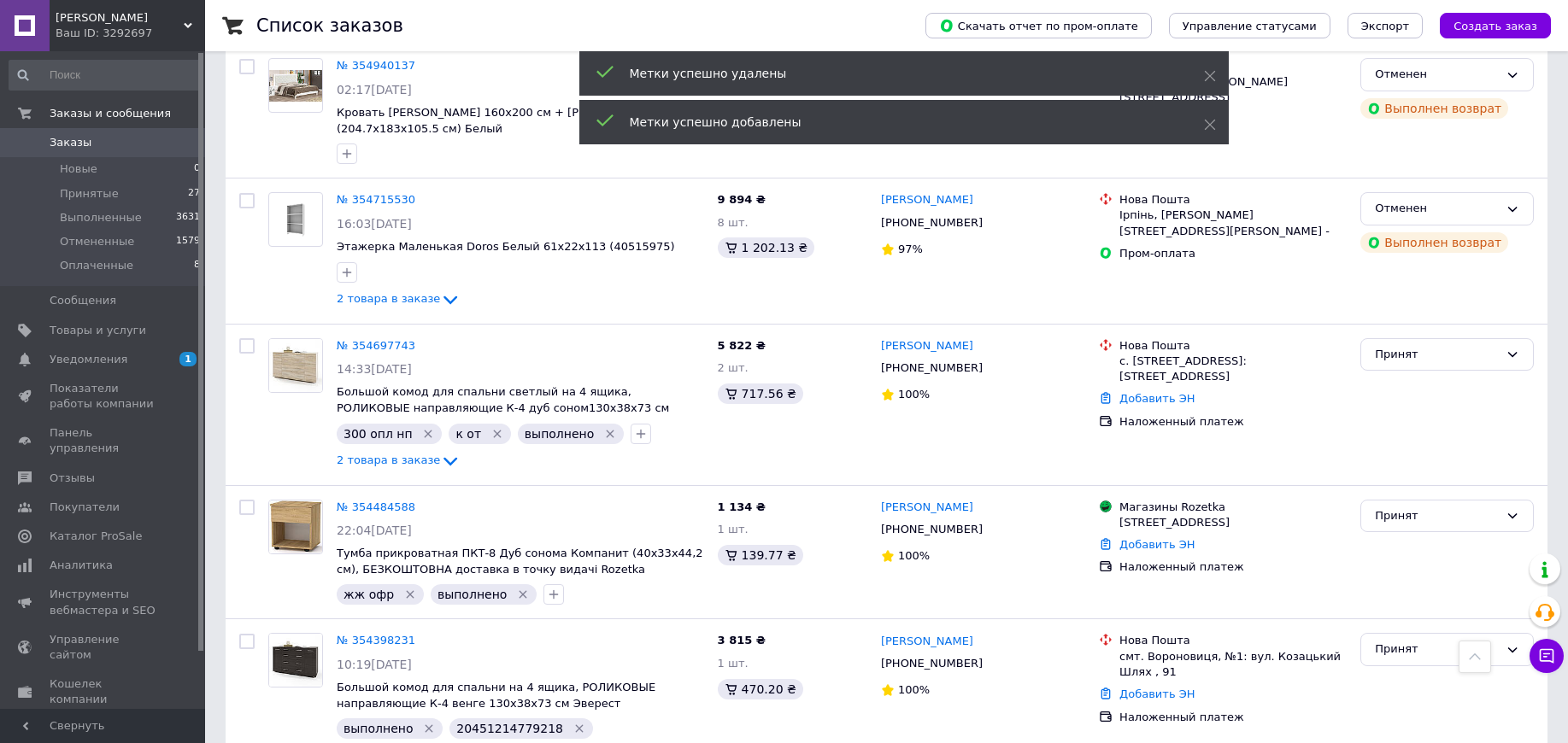
click at [490, 427] on icon "Удалить метку" at bounding box center [497, 433] width 14 height 14
click at [422, 427] on icon "Удалить метку" at bounding box center [428, 433] width 14 height 14
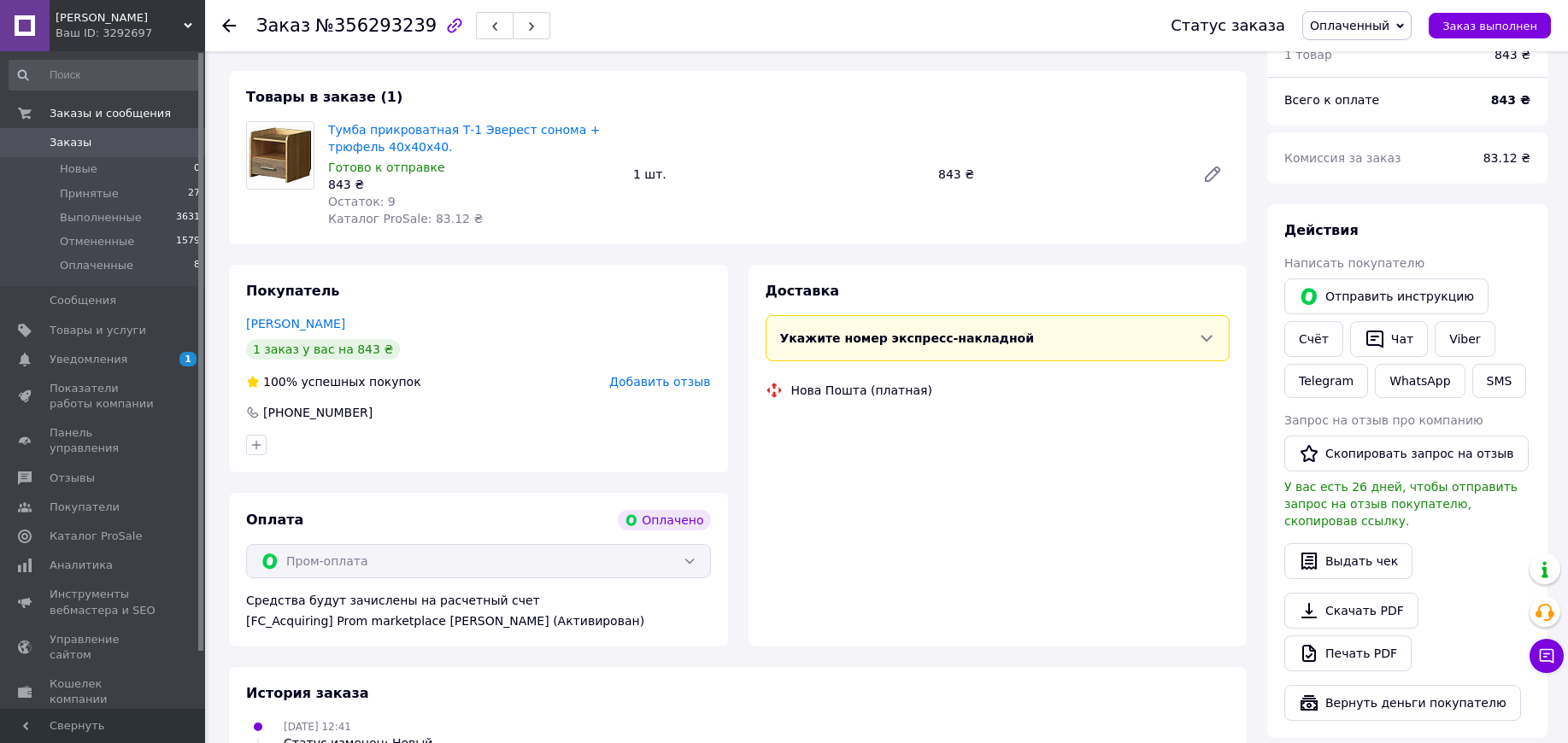
scroll to position [213, 0]
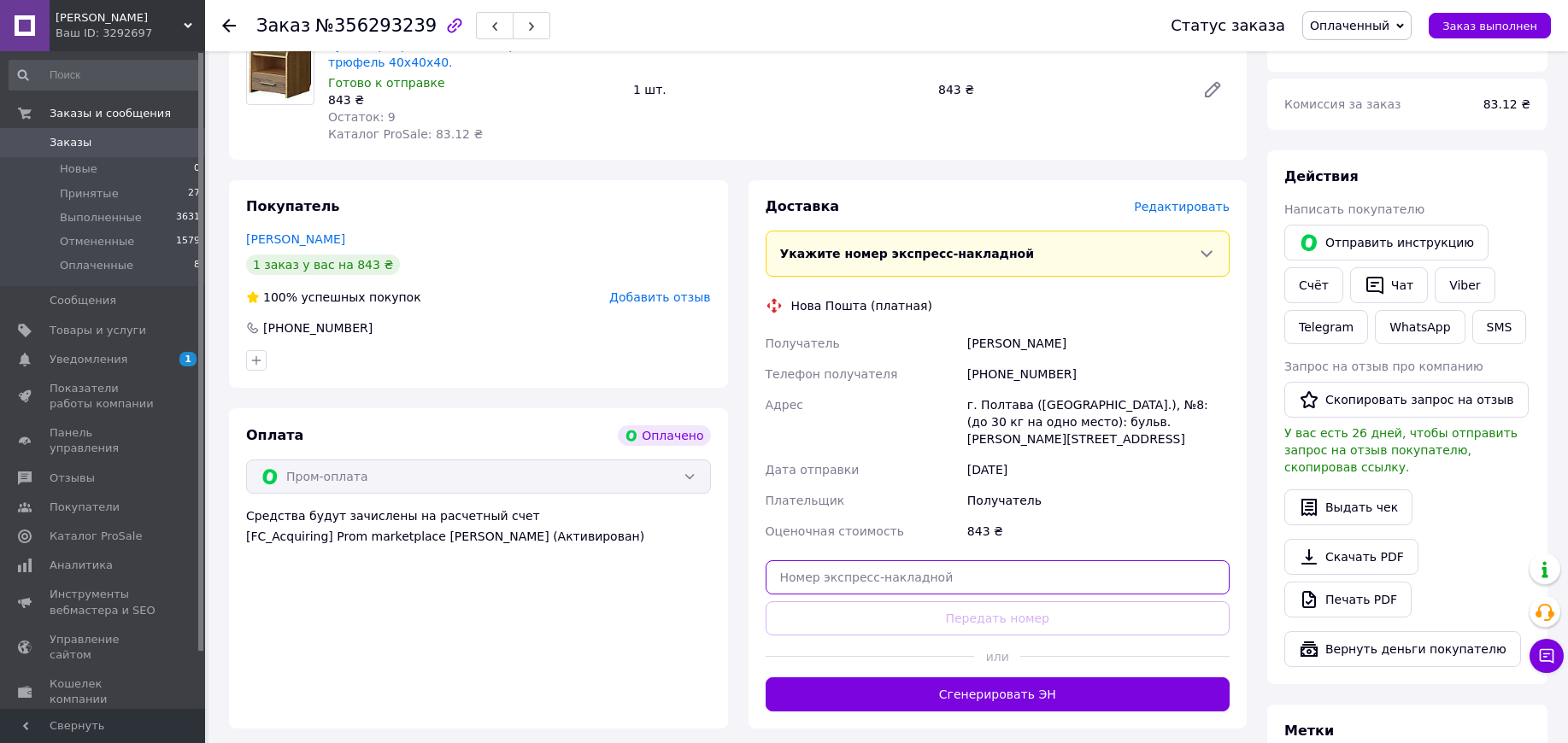
drag, startPoint x: 950, startPoint y: 563, endPoint x: 948, endPoint y: 590, distance: 27.1
click at [949, 563] on input "text" at bounding box center [998, 577] width 465 height 34
paste input "20451224375042"
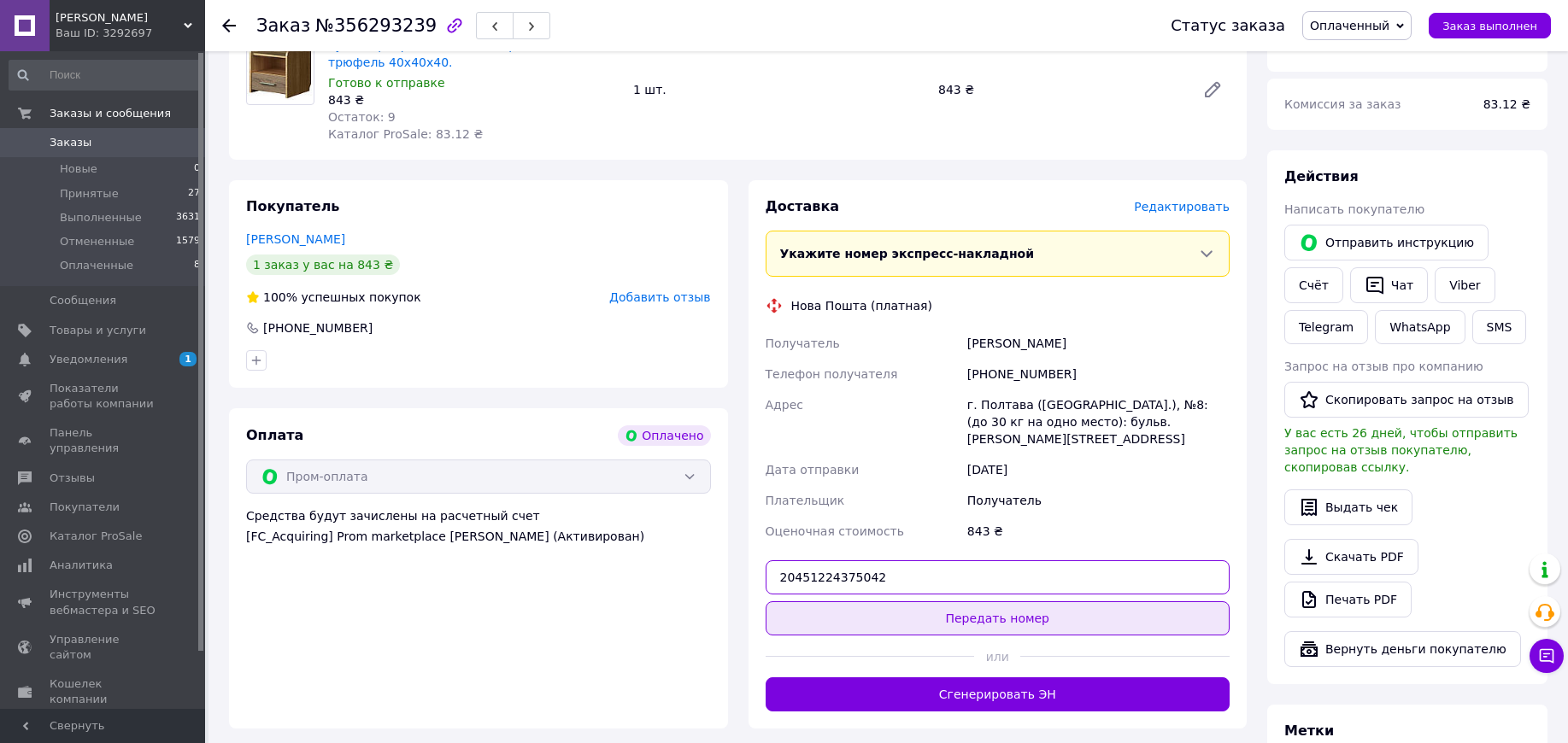
type input "20451224375042"
click at [943, 606] on button "Передать номер" at bounding box center [998, 617] width 465 height 34
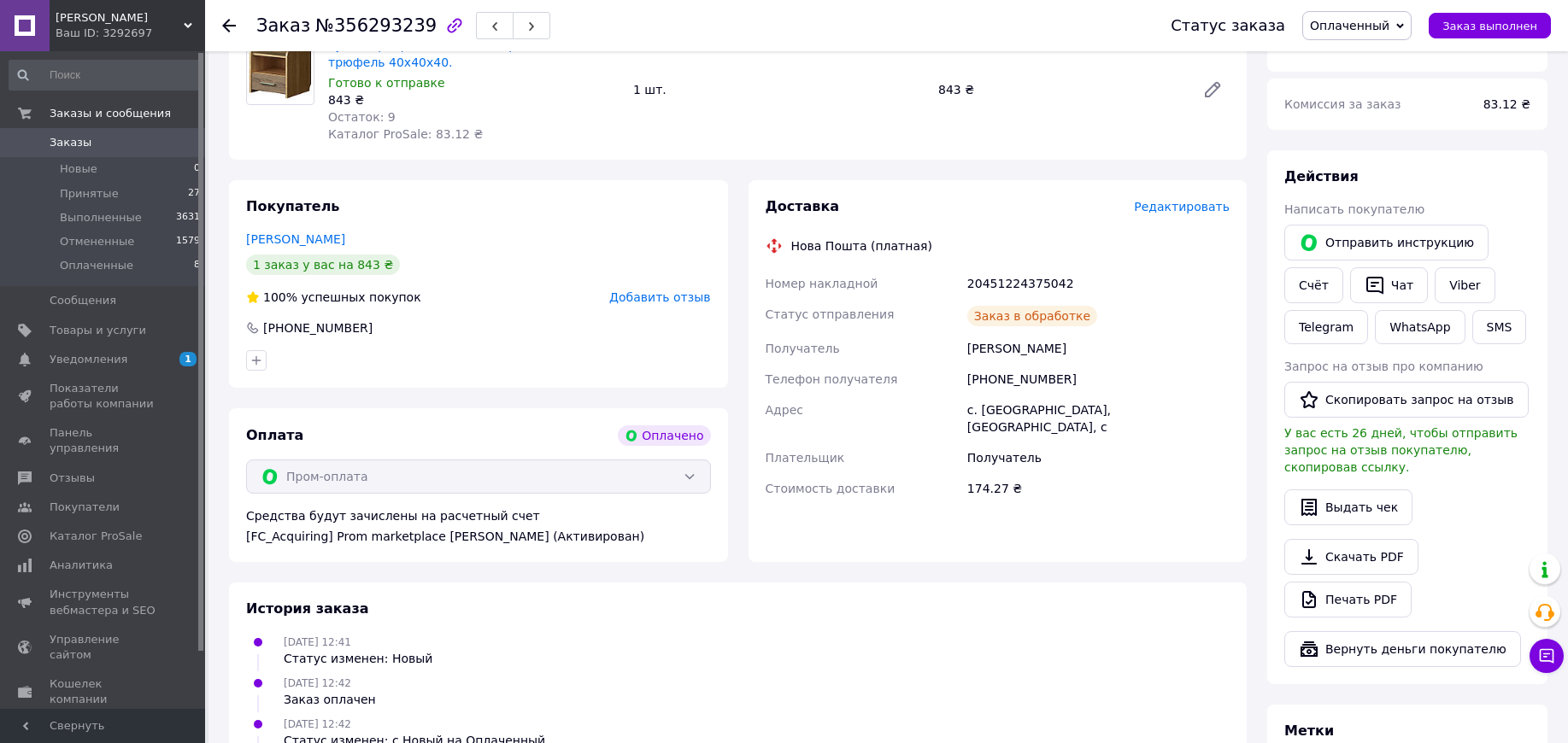
click at [97, 361] on span "Уведомления" at bounding box center [88, 359] width 78 height 16
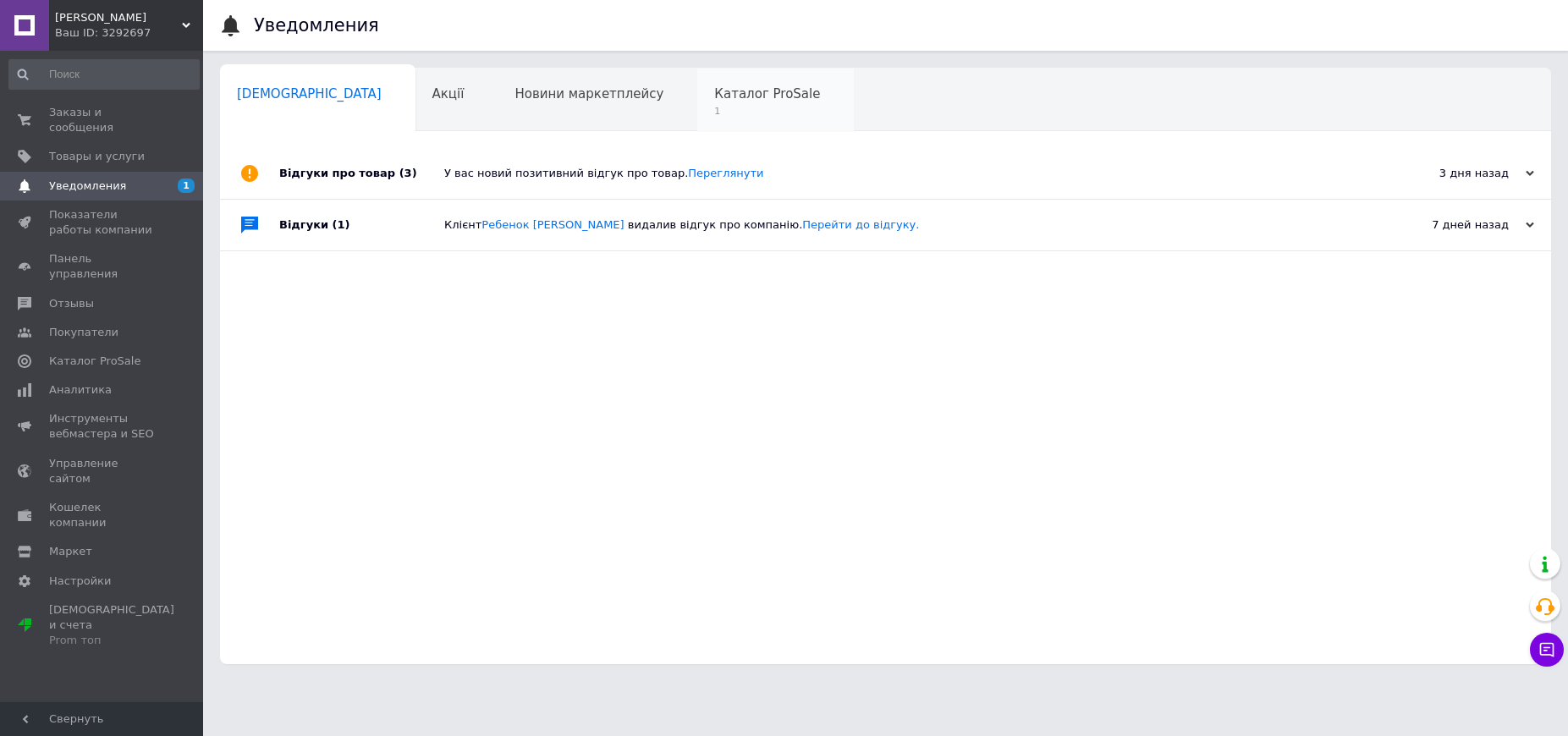
click at [714, 97] on span "Каталог ProSale" at bounding box center [767, 93] width 106 height 15
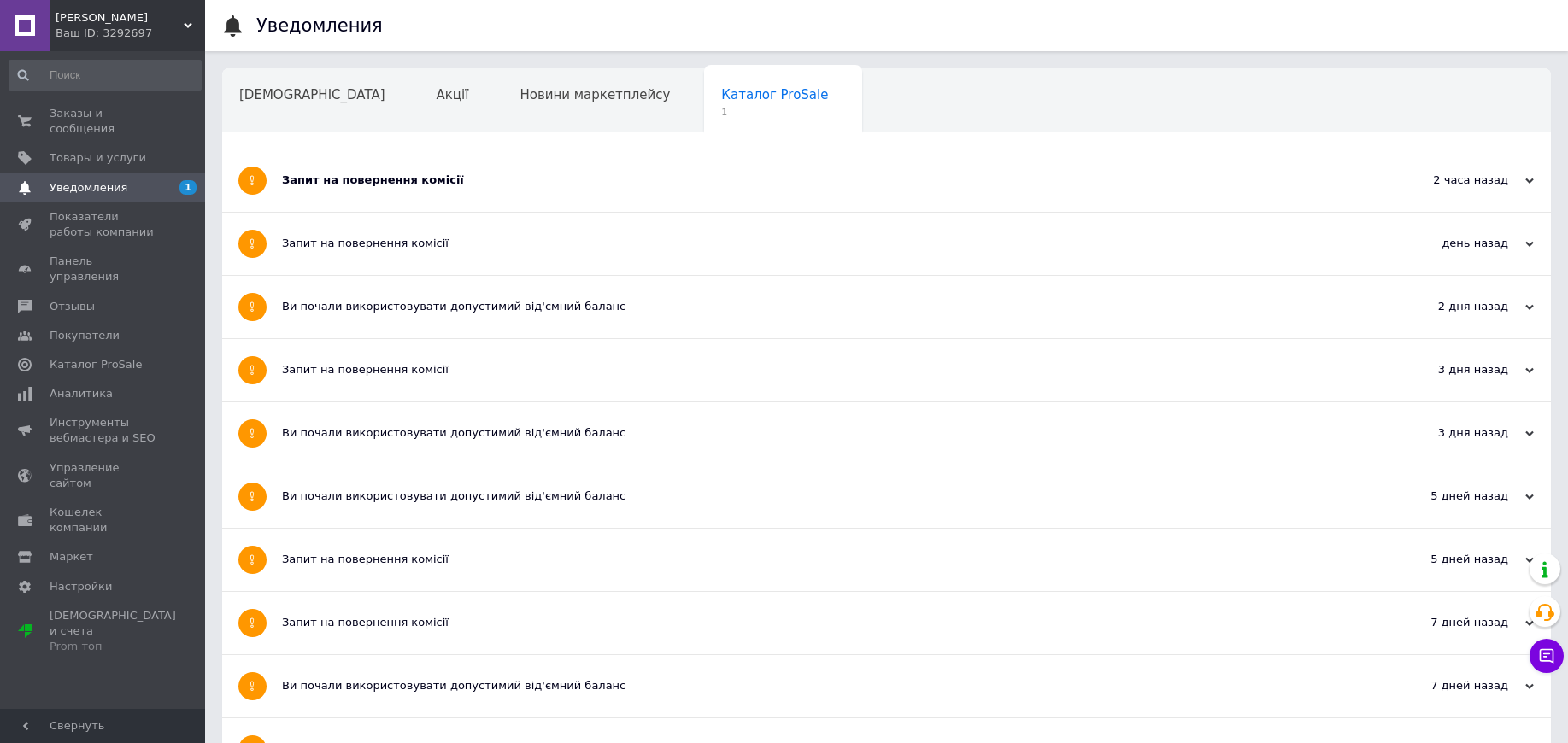
click at [477, 187] on div "Запит на повернення комісії" at bounding box center [823, 180] width 1081 height 16
